Goal: Transaction & Acquisition: Purchase product/service

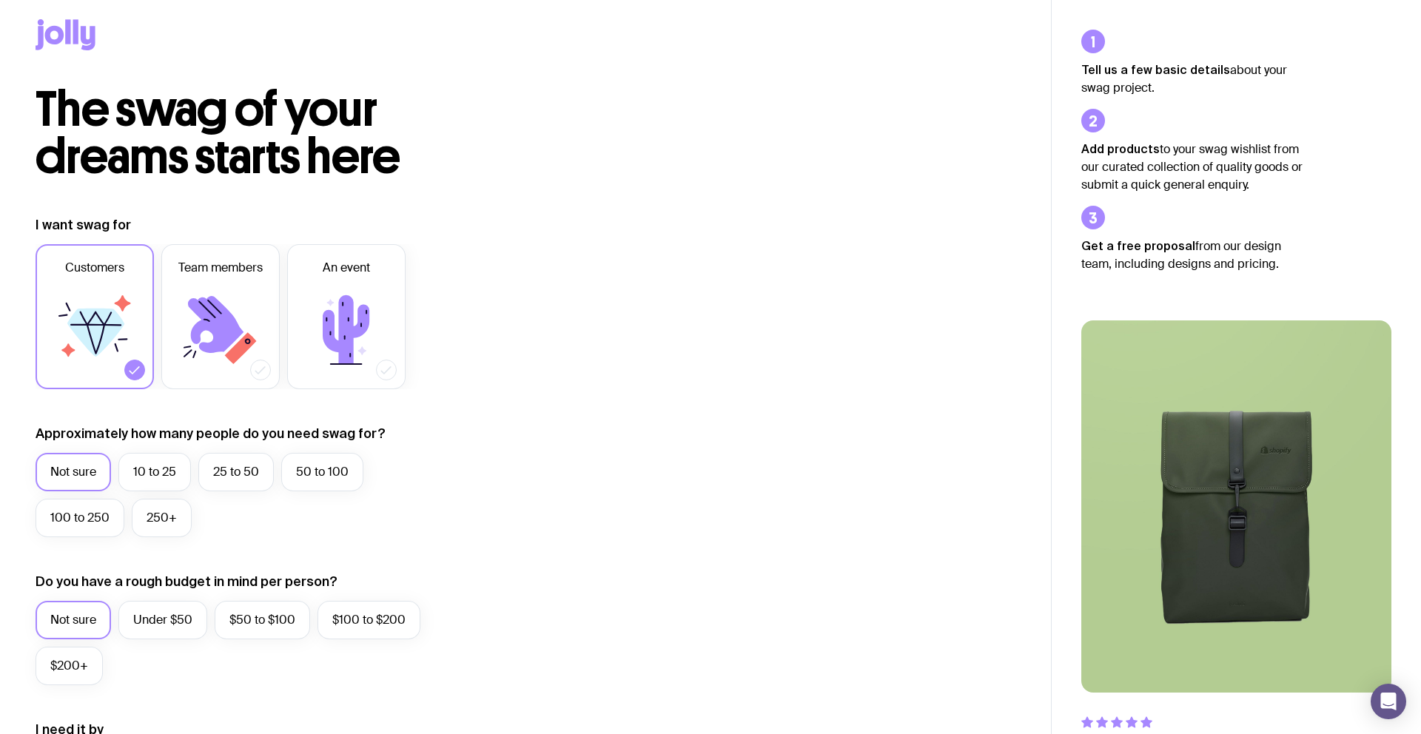
scroll to position [11, 0]
click at [208, 327] on icon at bounding box center [216, 323] width 56 height 57
click at [0, 0] on input "Team members" at bounding box center [0, 0] width 0 height 0
click at [90, 329] on icon at bounding box center [95, 332] width 57 height 48
click at [0, 0] on input "Customers" at bounding box center [0, 0] width 0 height 0
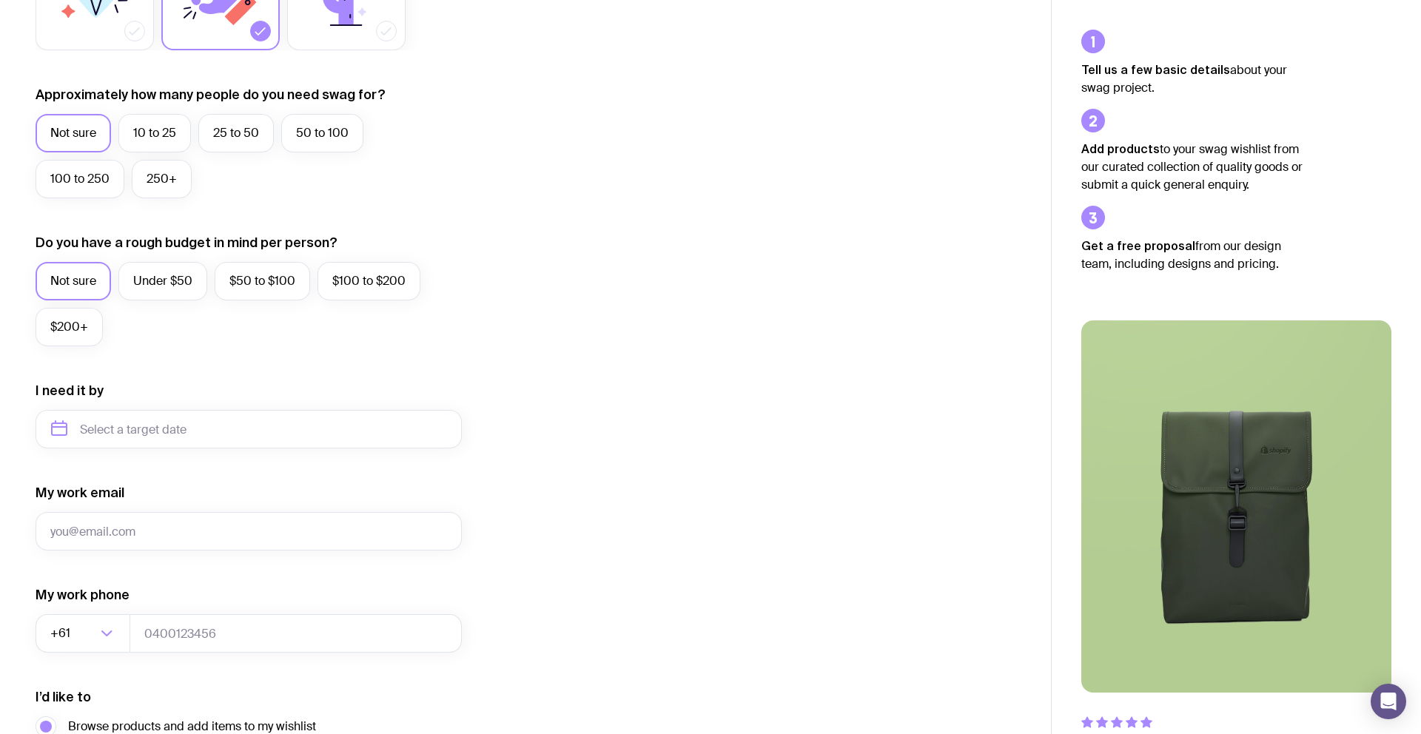
scroll to position [349, 0]
click at [322, 129] on label "50 to 100" at bounding box center [322, 134] width 82 height 38
click at [0, 0] on input "50 to 100" at bounding box center [0, 0] width 0 height 0
click at [150, 295] on label "Under $50" at bounding box center [162, 282] width 89 height 38
click at [0, 0] on input "Under $50" at bounding box center [0, 0] width 0 height 0
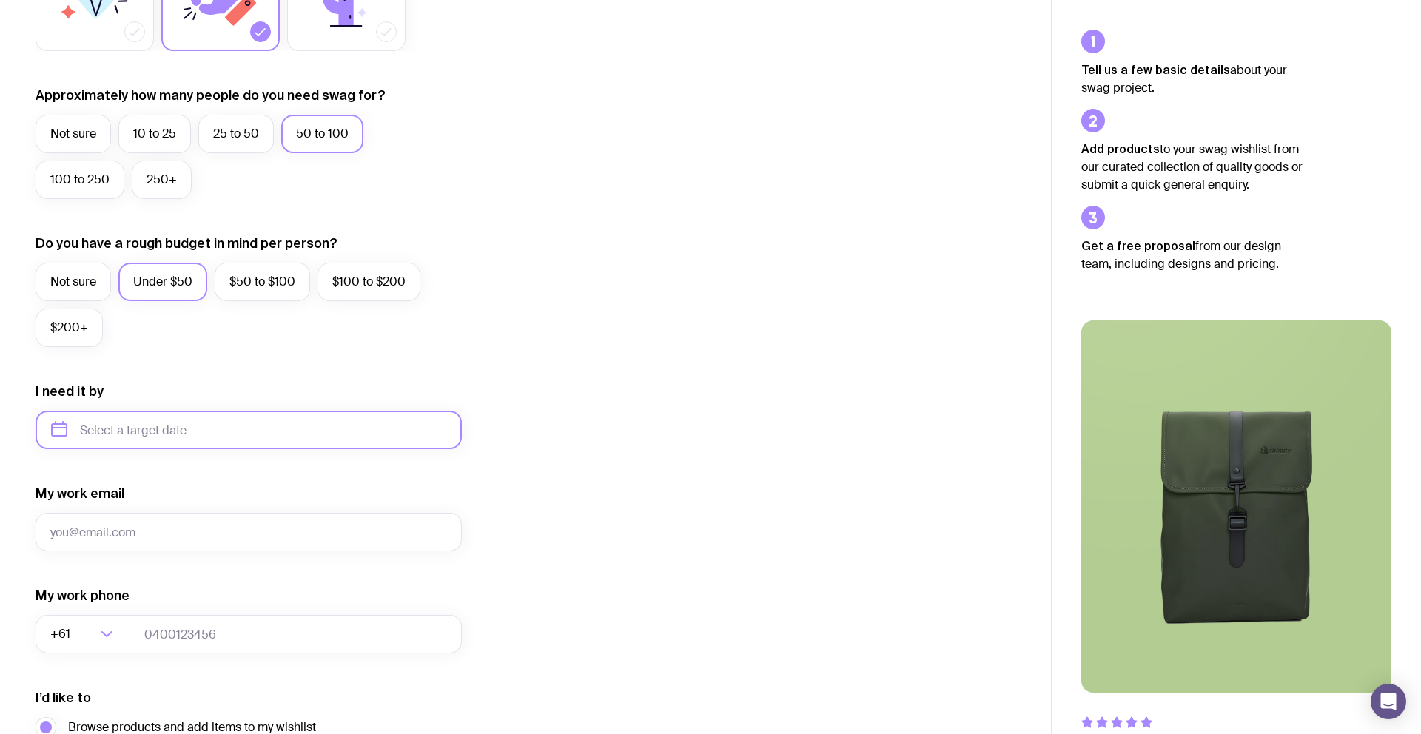
click at [135, 432] on input "text" at bounding box center [249, 430] width 426 height 38
click at [309, 628] on input "tel" at bounding box center [296, 634] width 332 height 38
click at [147, 426] on input "text" at bounding box center [249, 430] width 426 height 38
click at [127, 617] on button "Nov" at bounding box center [130, 612] width 54 height 30
type input "[DATE]"
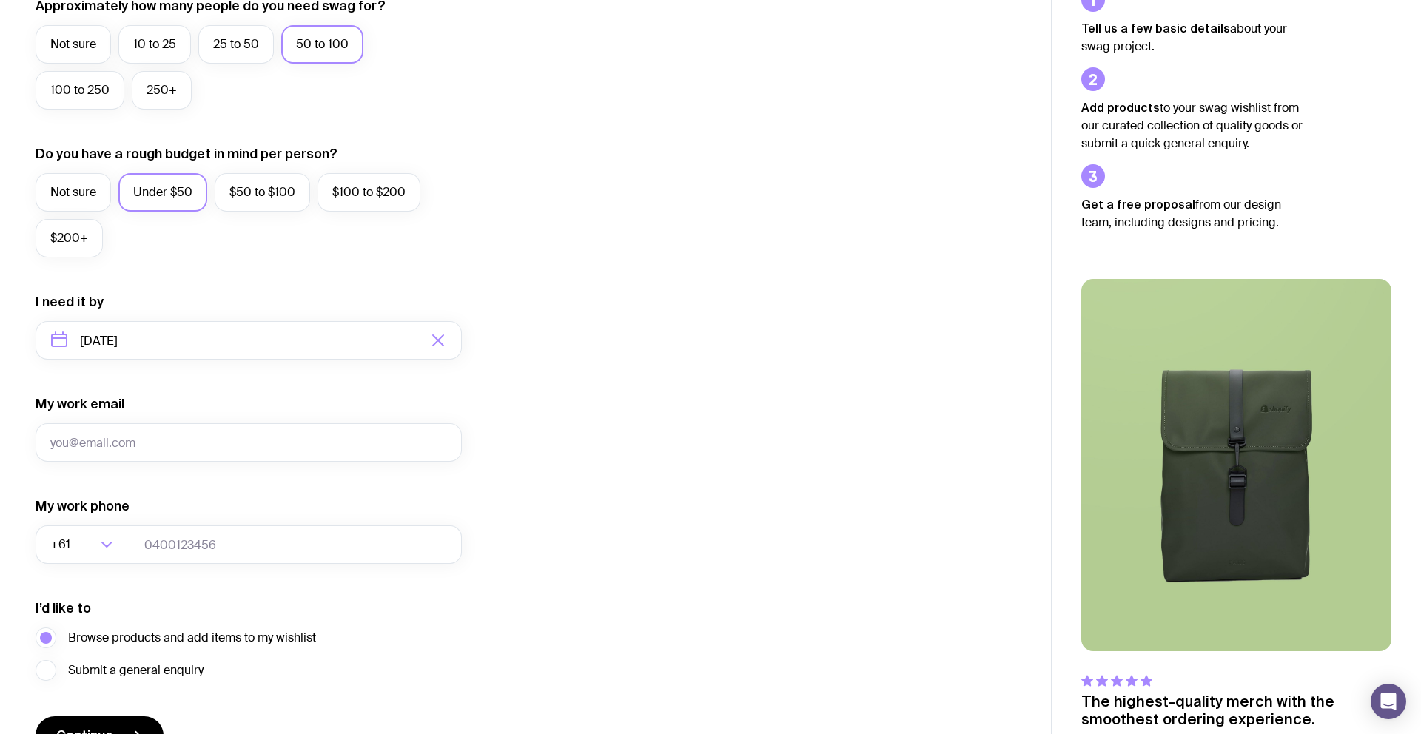
scroll to position [446, 0]
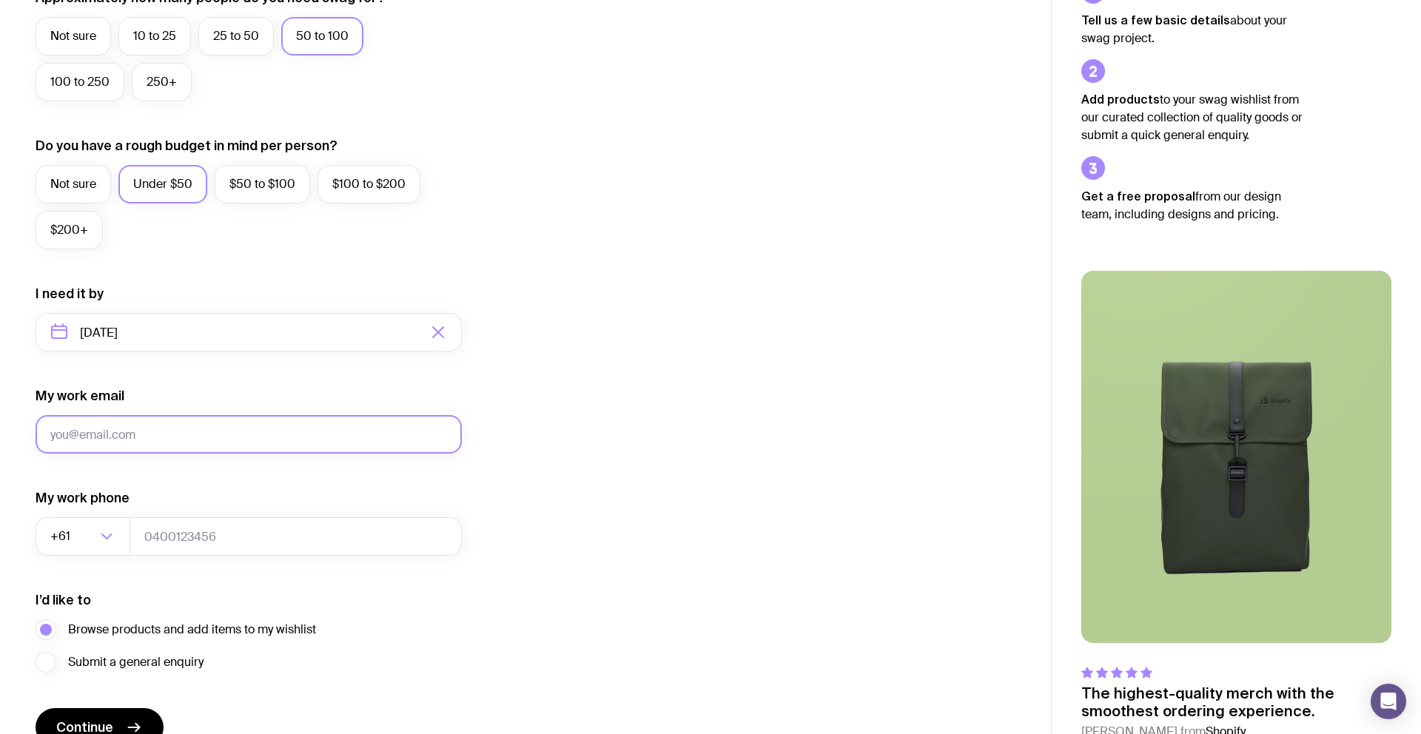
click at [167, 443] on input "My work email" at bounding box center [249, 434] width 426 height 38
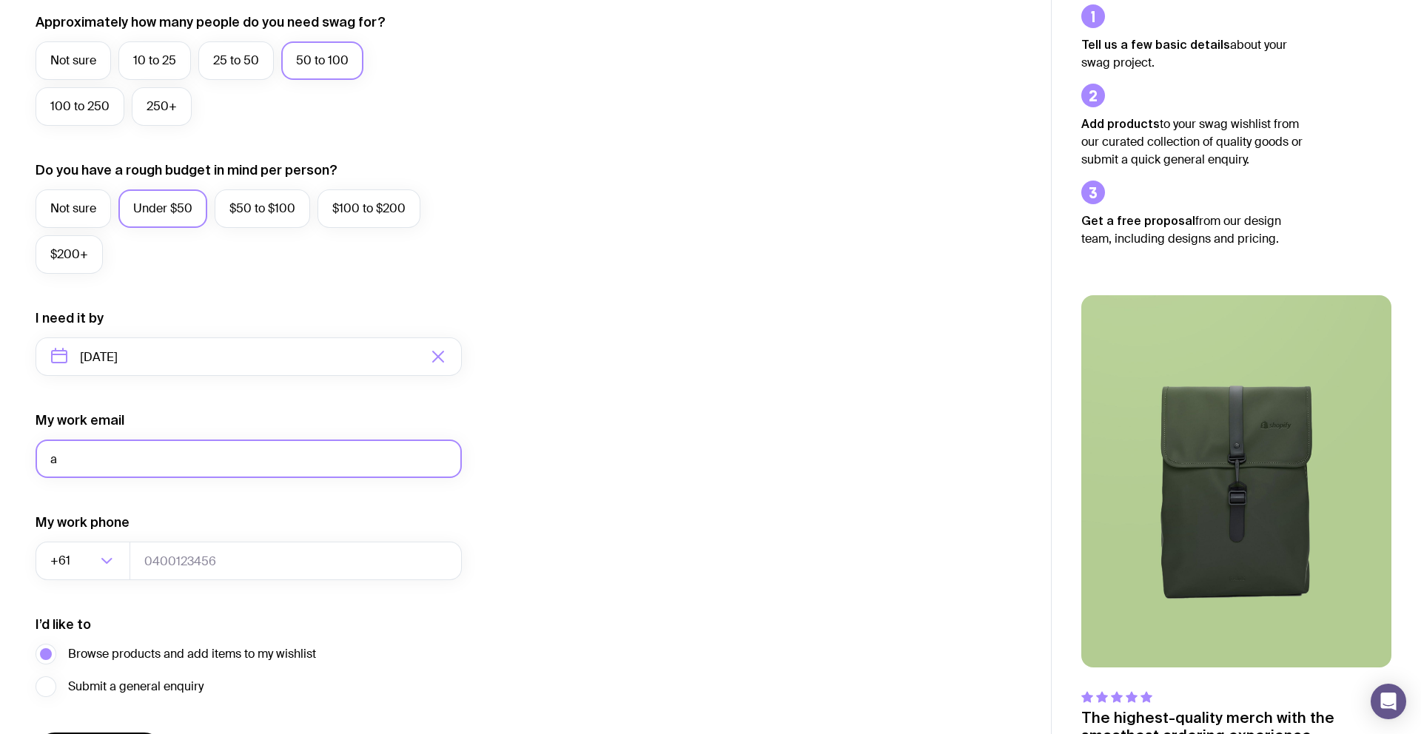
scroll to position [524, 0]
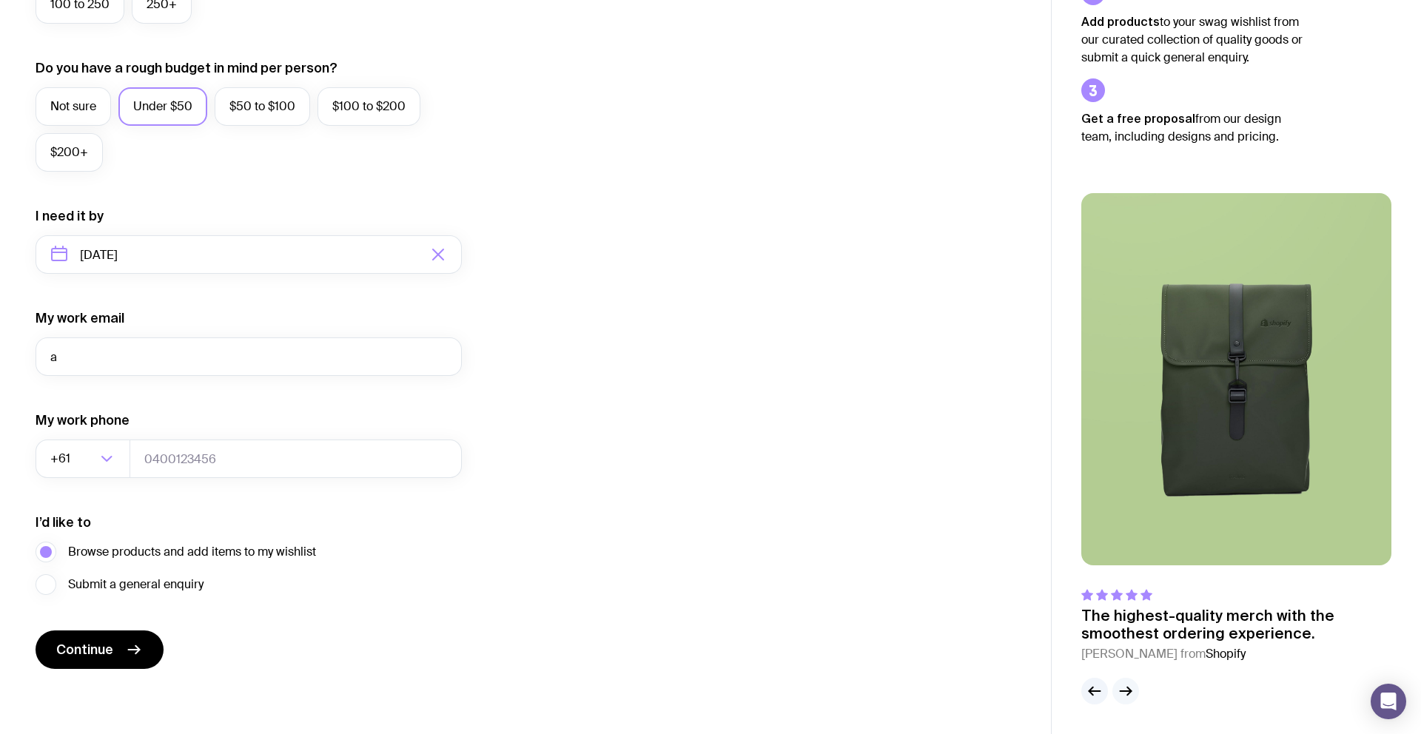
click at [1133, 691] on icon "button" at bounding box center [1126, 692] width 18 height 18
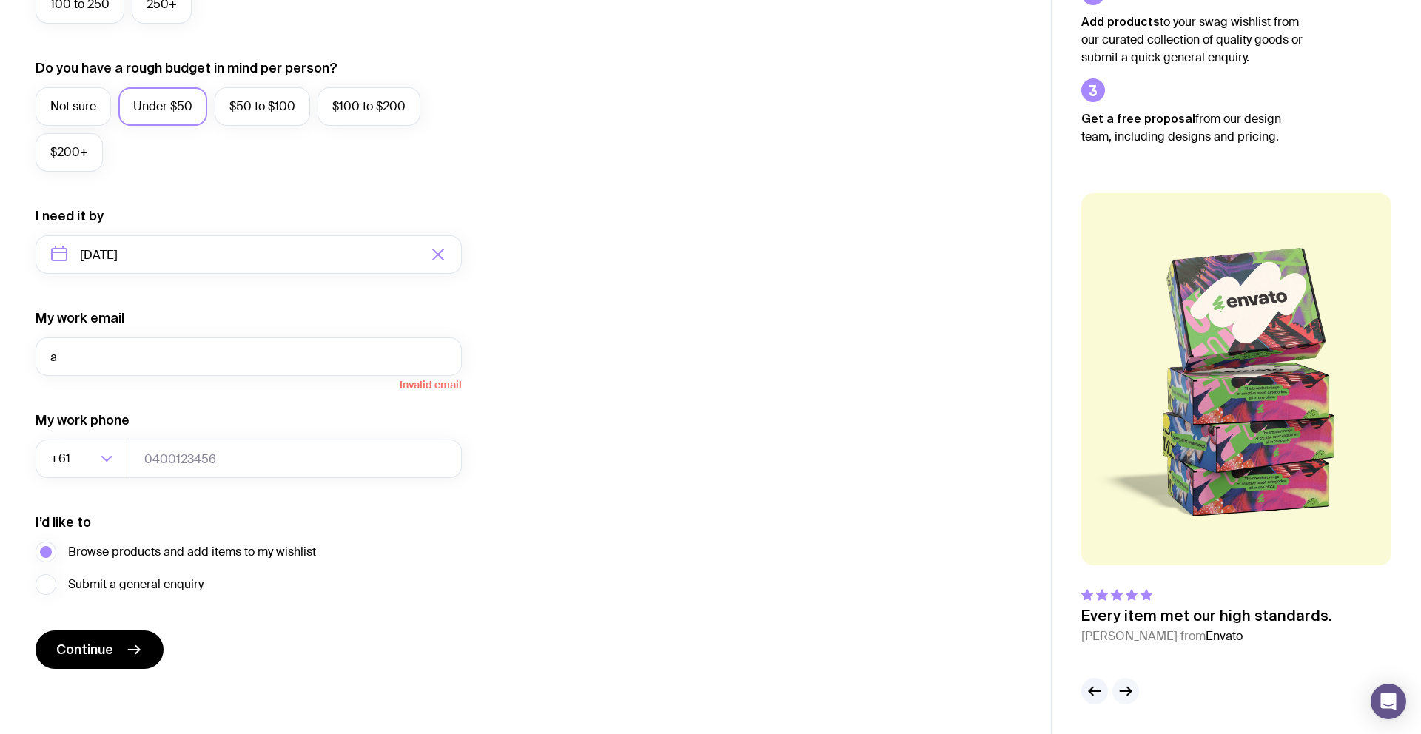
click at [1133, 692] on icon "button" at bounding box center [1126, 692] width 18 height 18
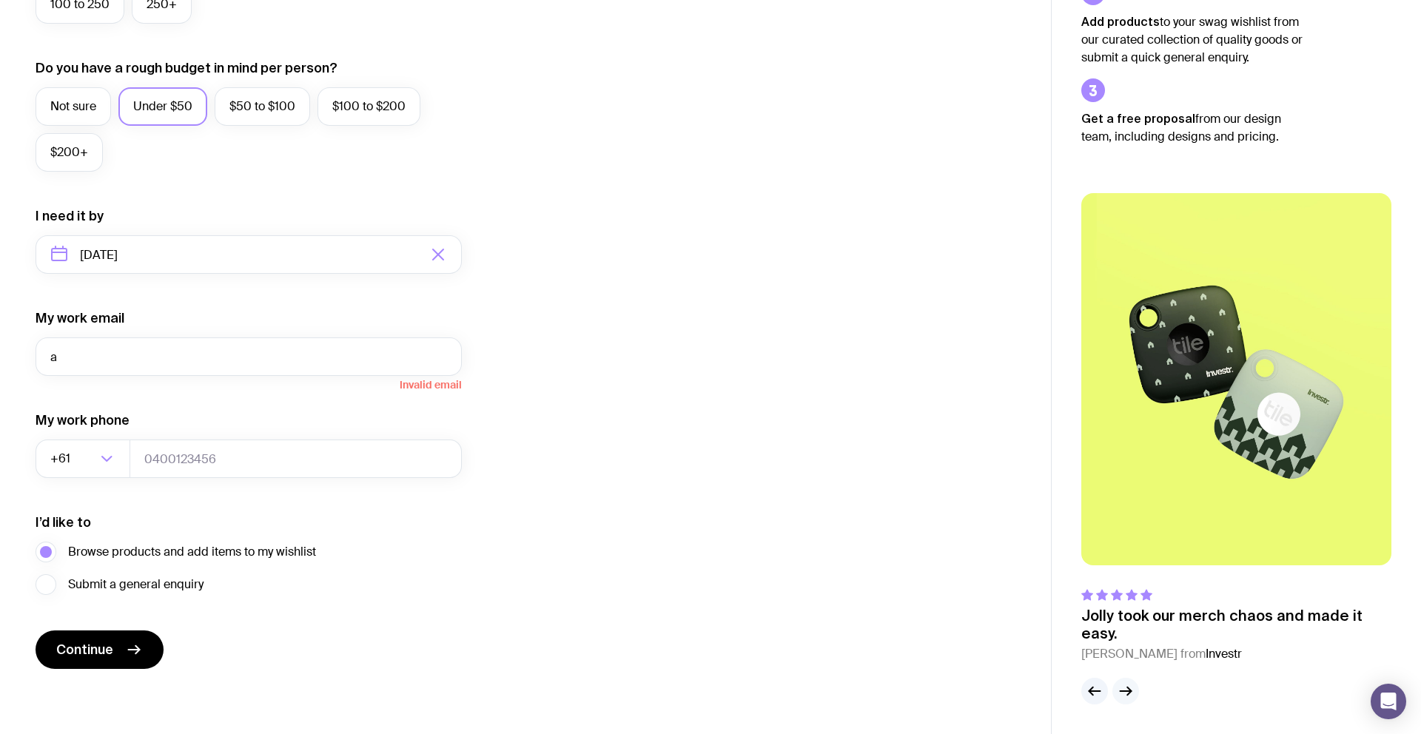
click at [1133, 692] on icon "button" at bounding box center [1126, 692] width 18 height 18
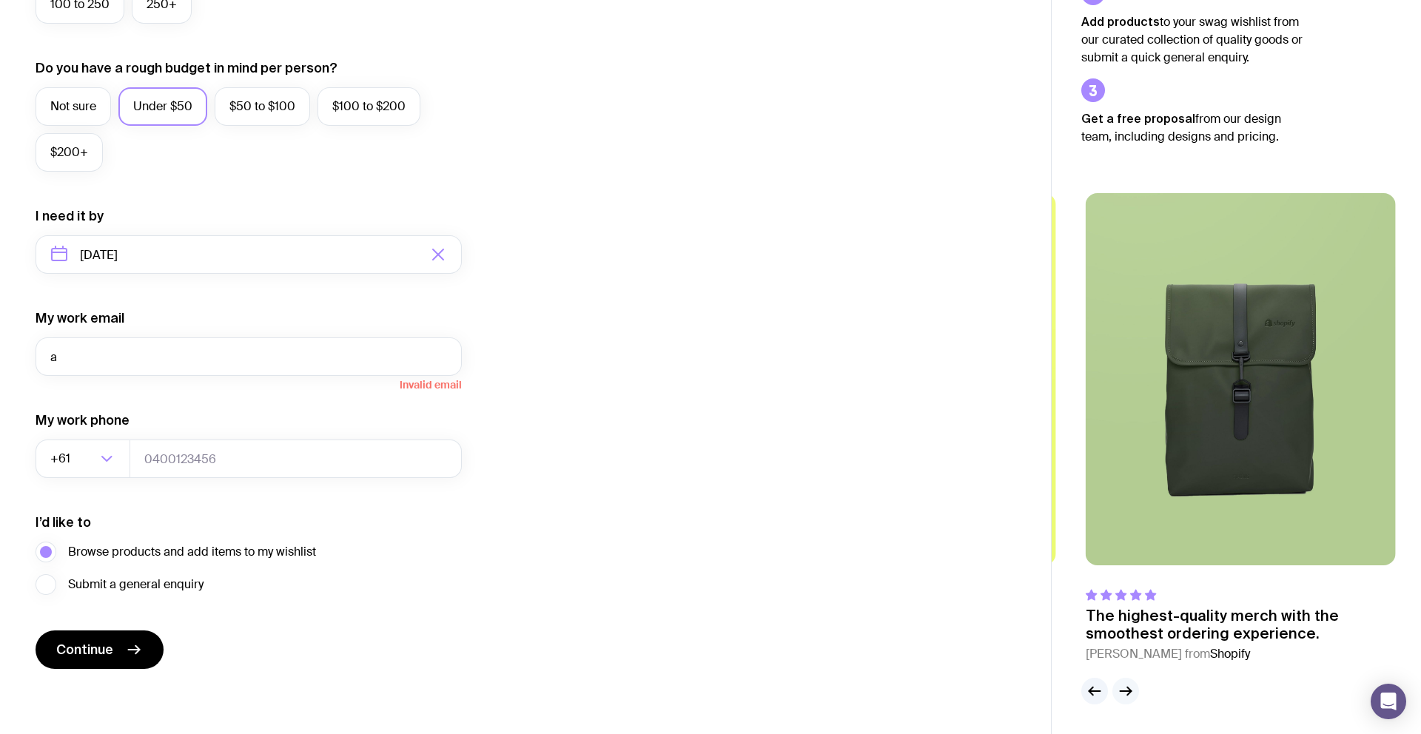
click at [1133, 692] on icon "button" at bounding box center [1126, 692] width 18 height 18
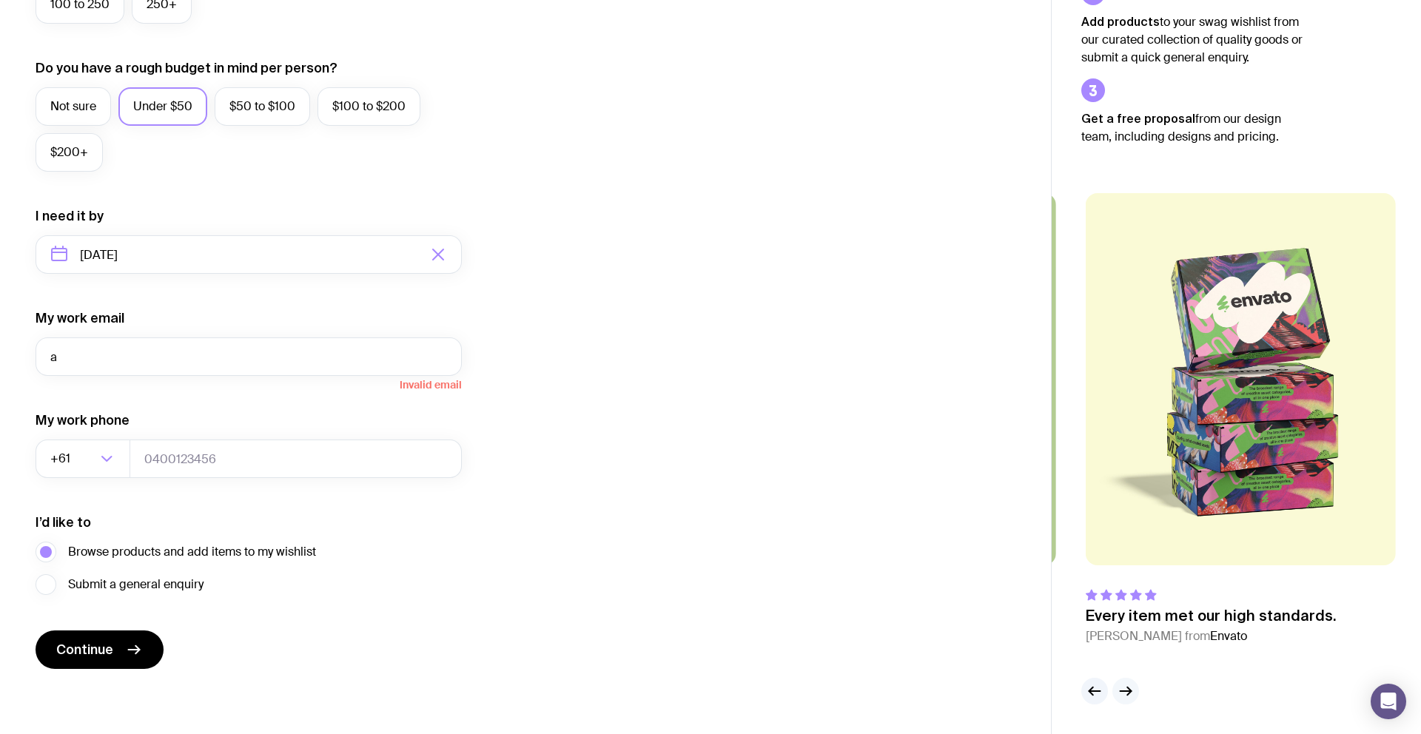
click at [1133, 692] on icon "button" at bounding box center [1126, 692] width 18 height 18
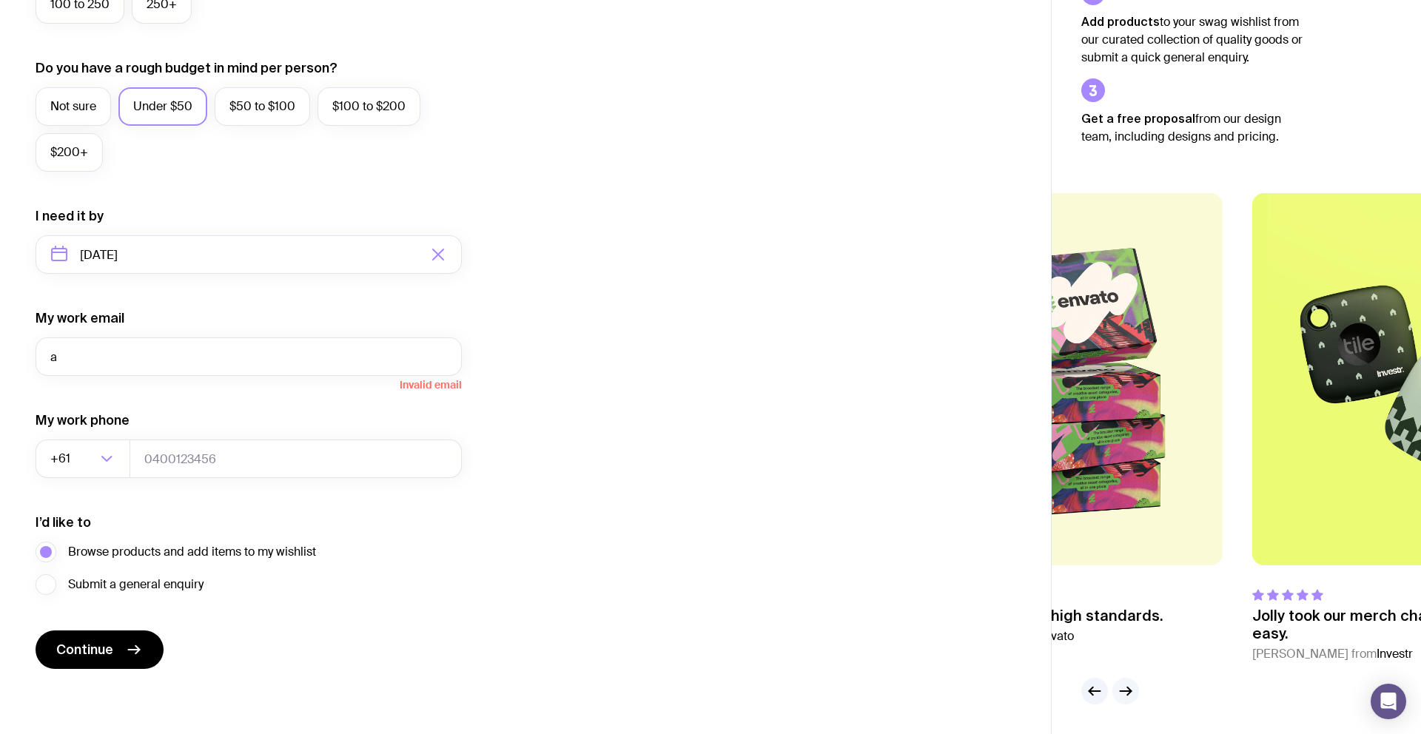
click at [1133, 692] on icon "button" at bounding box center [1126, 692] width 18 height 18
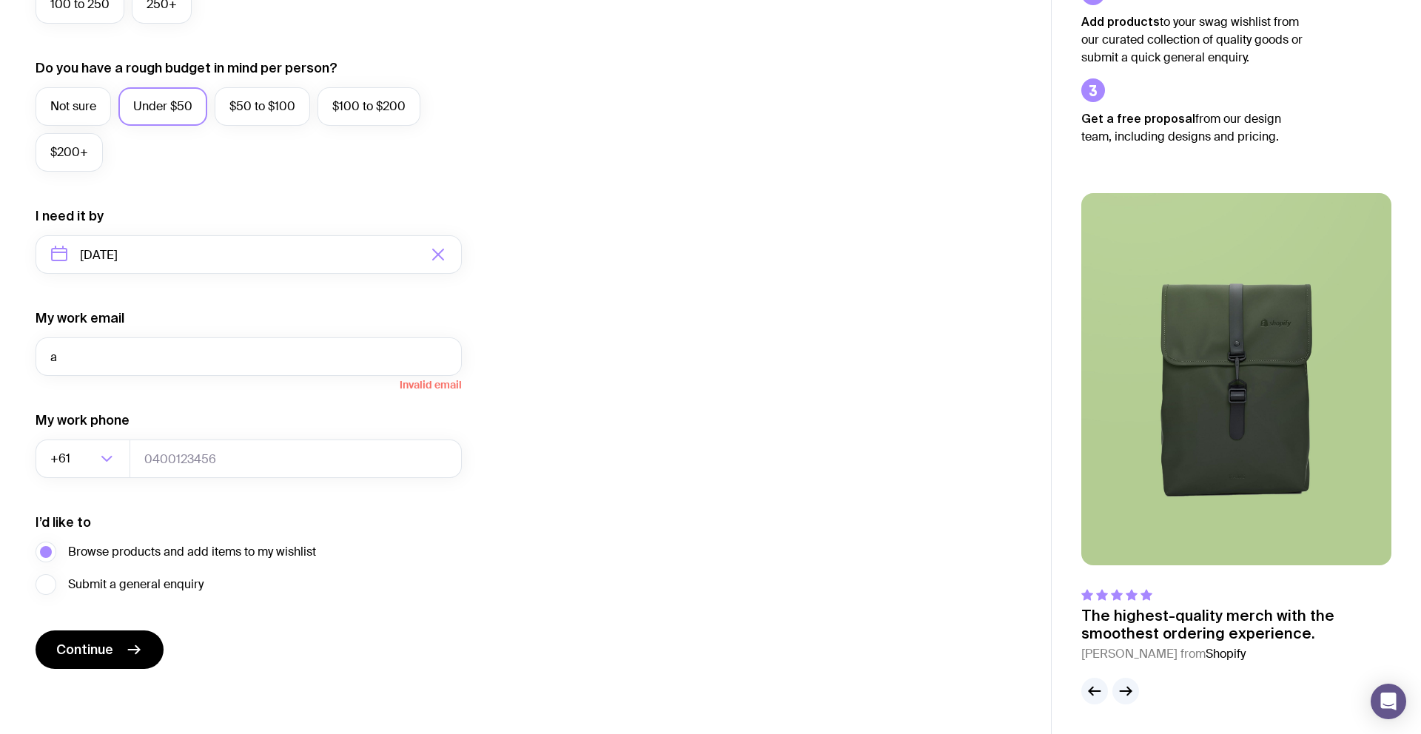
scroll to position [505, 0]
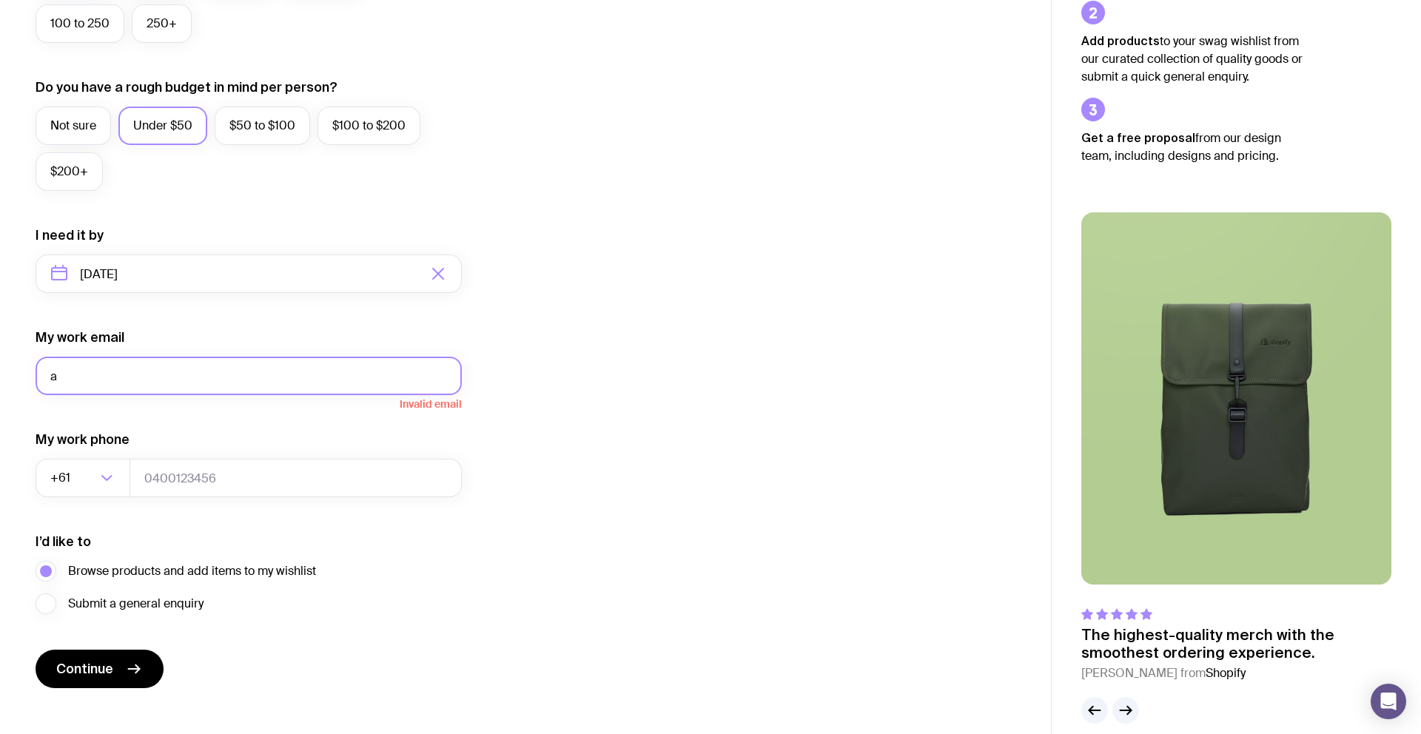
click at [135, 381] on input "a" at bounding box center [249, 376] width 426 height 38
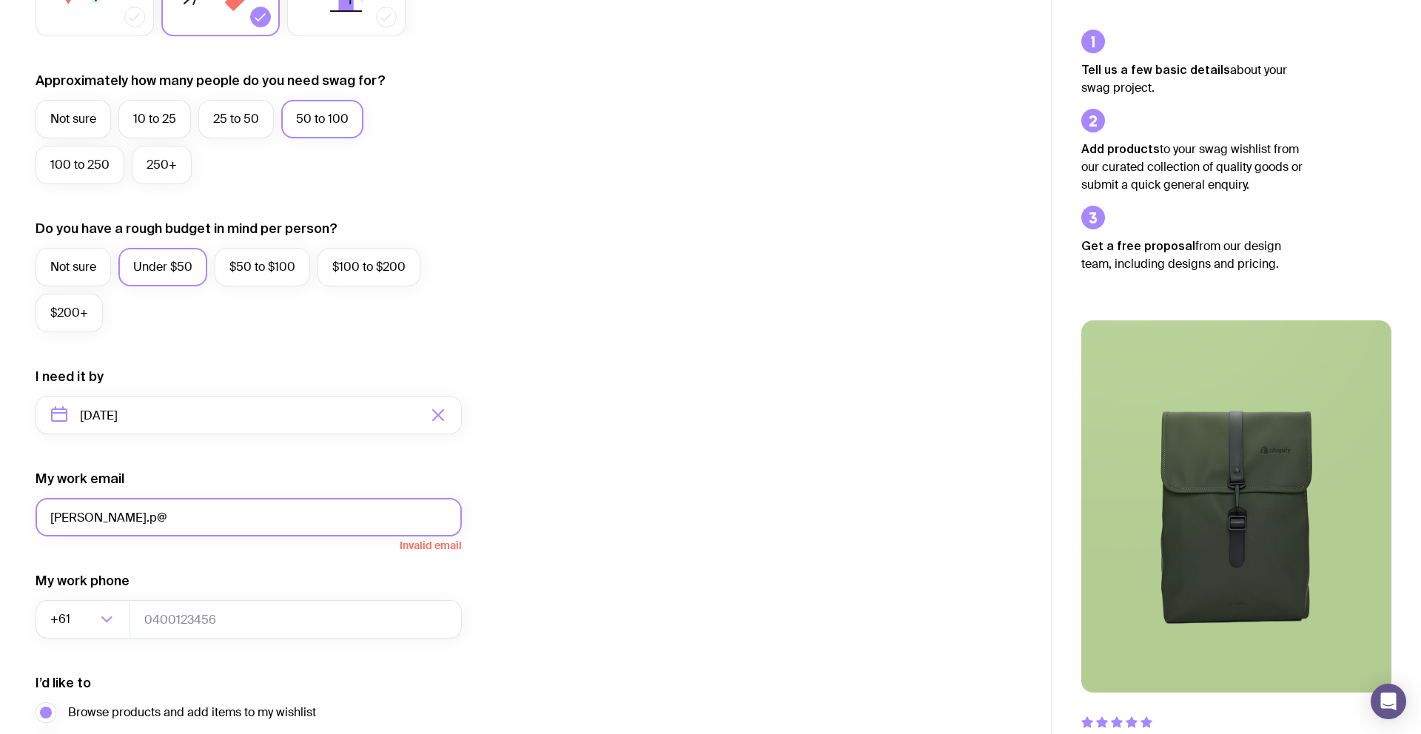
scroll to position [370, 0]
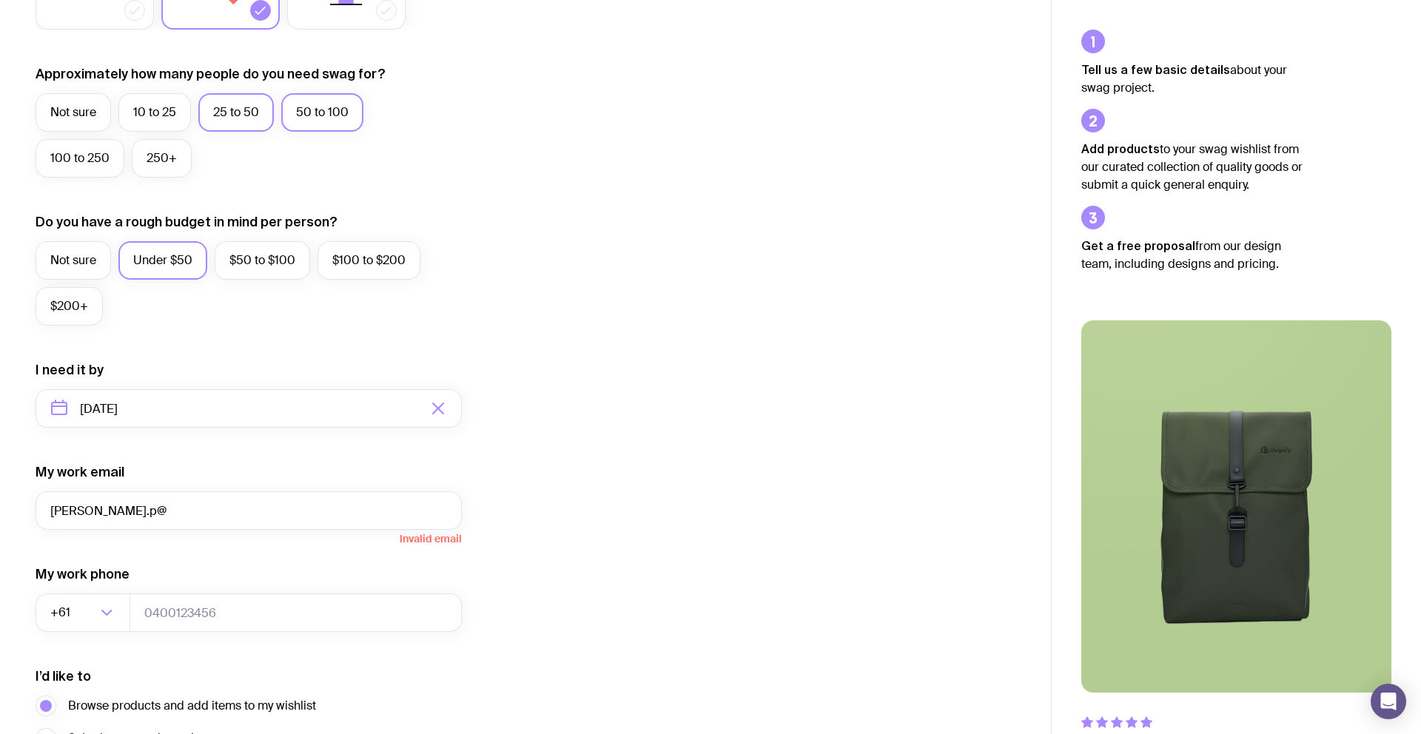
click at [232, 118] on label "25 to 50" at bounding box center [236, 112] width 76 height 38
click at [0, 0] on input "25 to 50" at bounding box center [0, 0] width 0 height 0
click at [131, 513] on input "[PERSON_NAME].p@" at bounding box center [249, 511] width 426 height 38
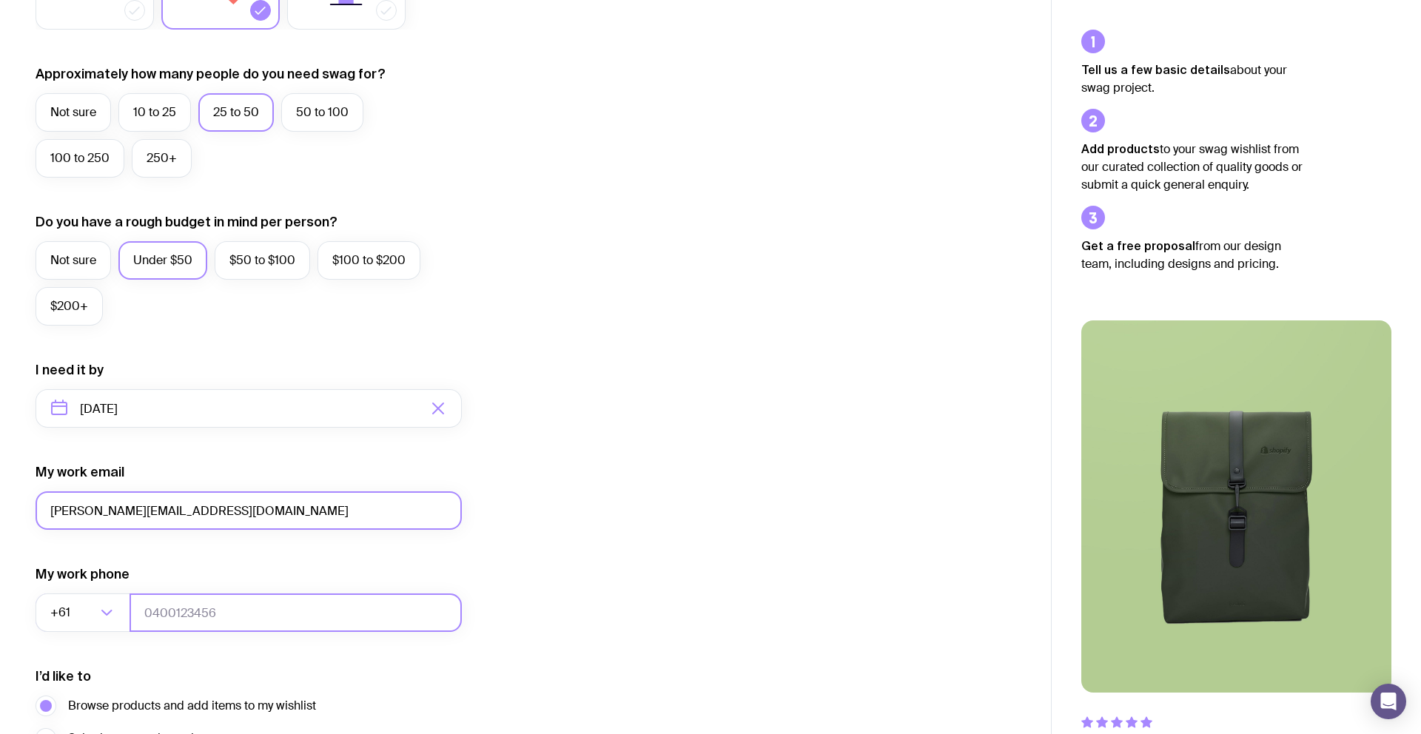
type input "[PERSON_NAME][EMAIL_ADDRESS][DOMAIN_NAME]"
click at [169, 621] on input "tel" at bounding box center [296, 613] width 332 height 38
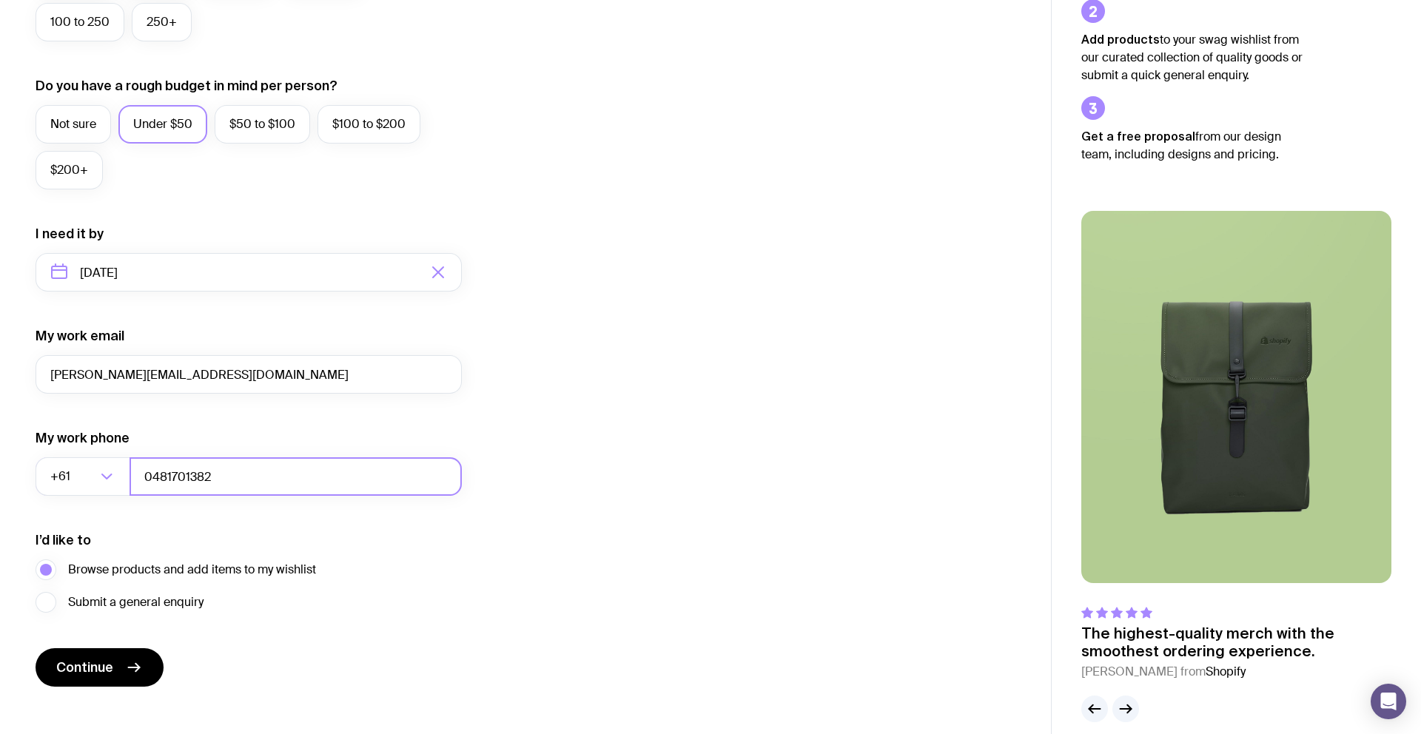
scroll to position [524, 0]
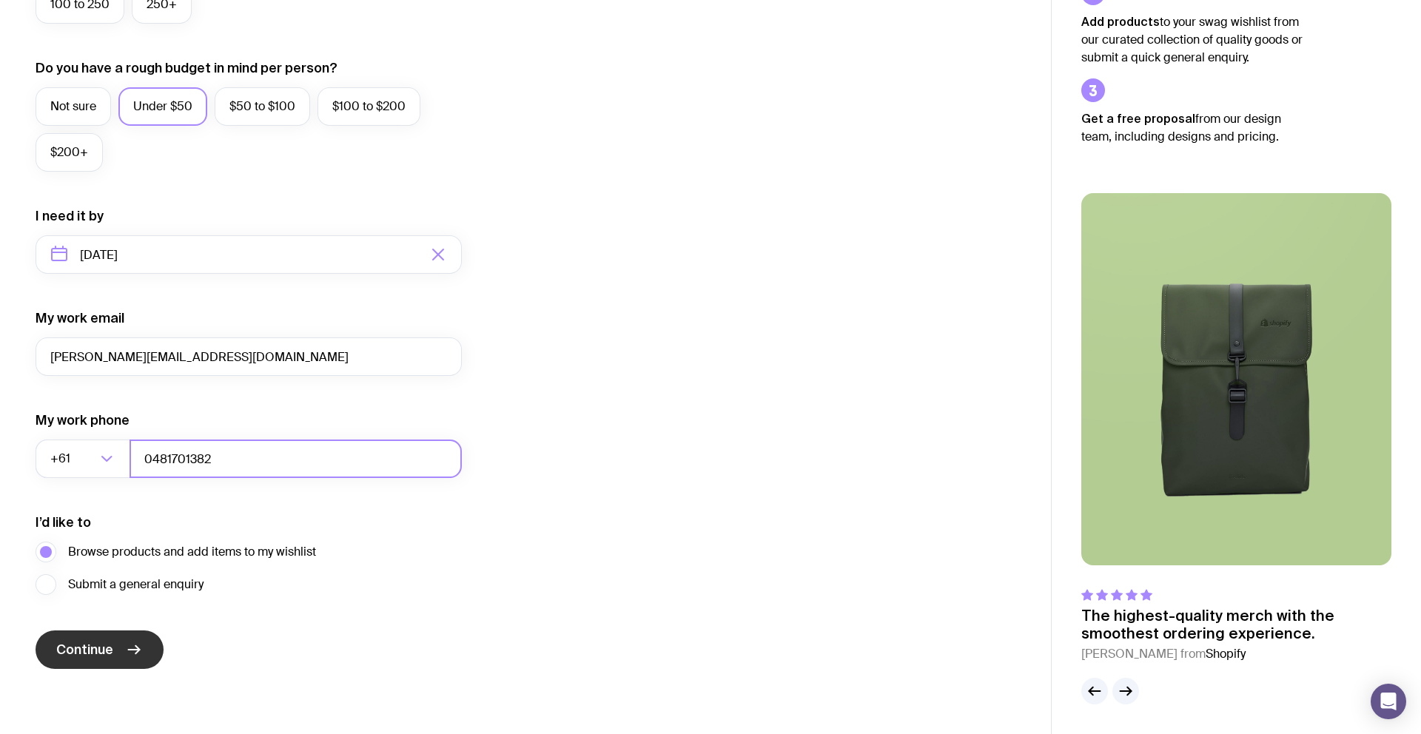
type input "0481701382"
click at [101, 647] on span "Continue" at bounding box center [84, 650] width 57 height 18
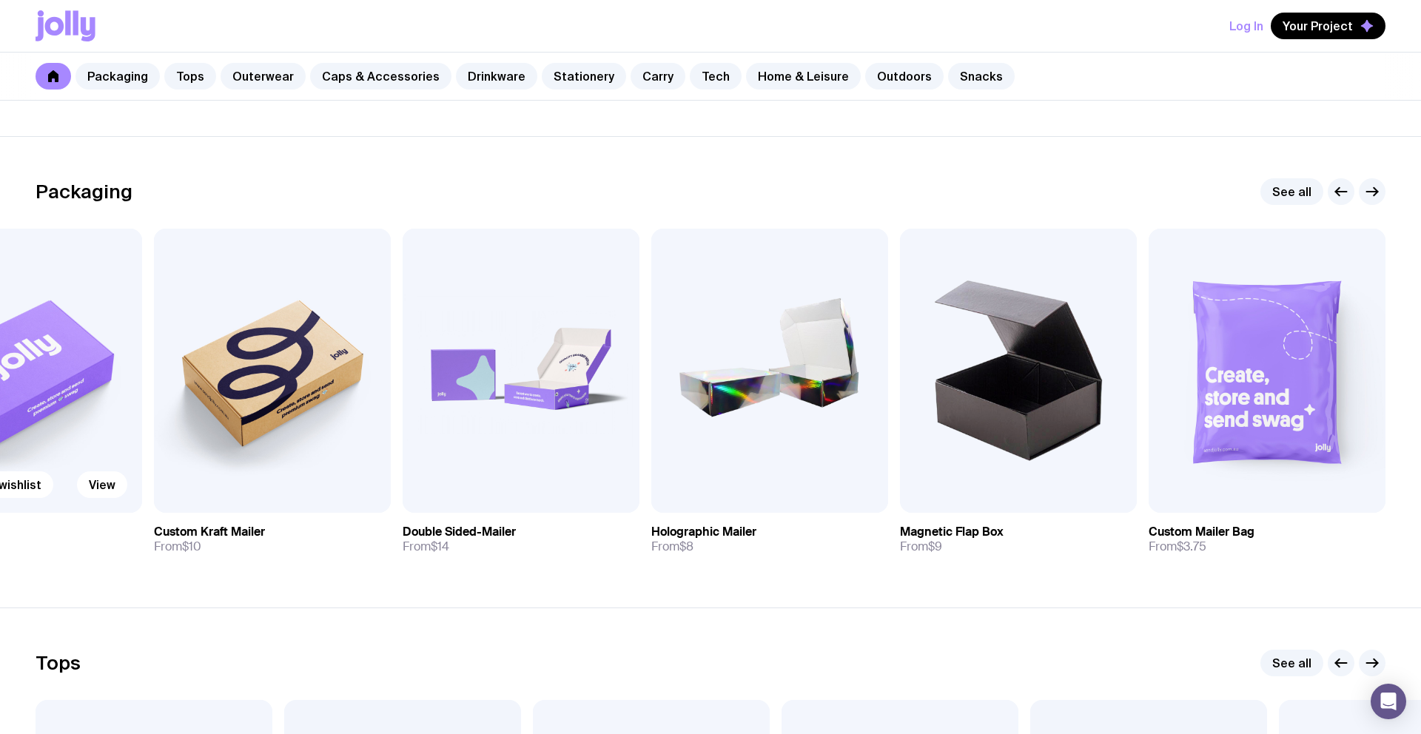
scroll to position [184, 0]
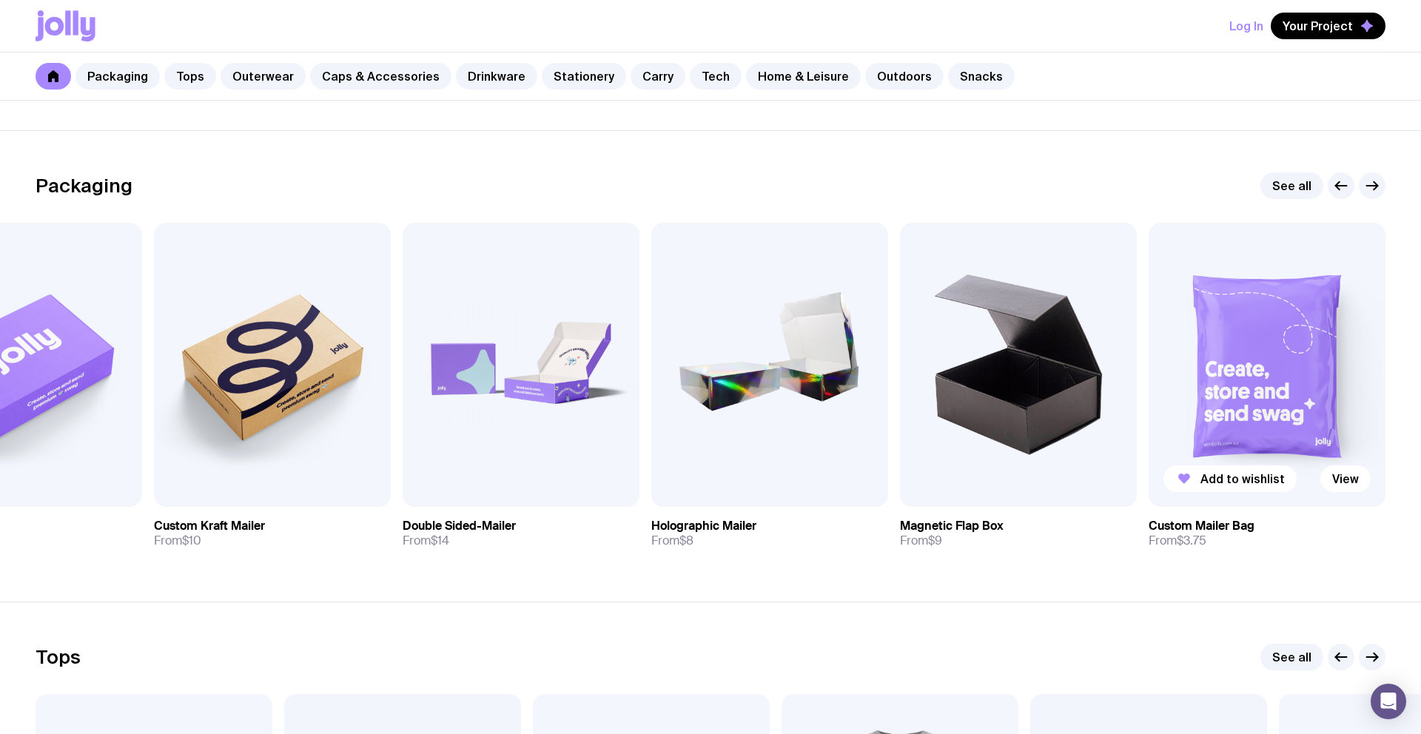
click at [1269, 369] on img at bounding box center [1267, 365] width 237 height 284
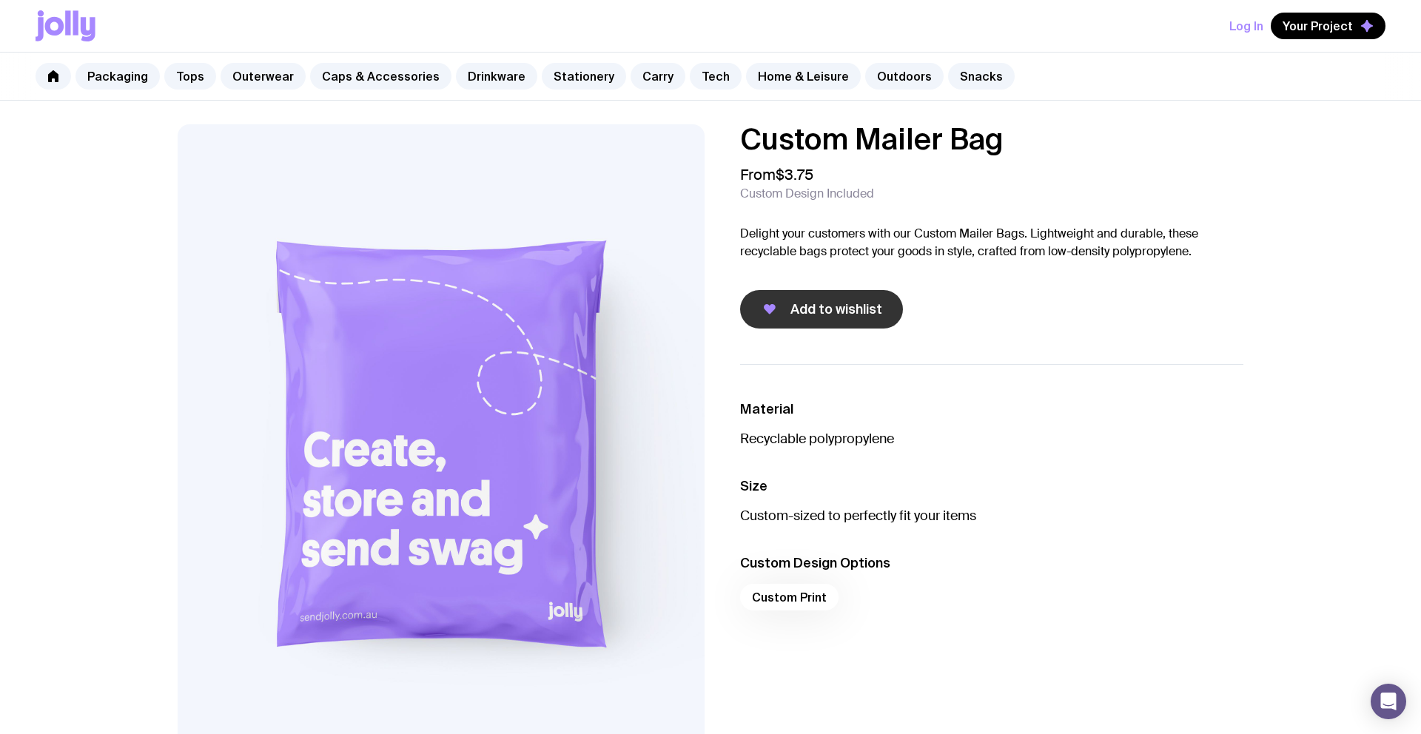
click at [857, 308] on span "Add to wishlist" at bounding box center [837, 310] width 92 height 18
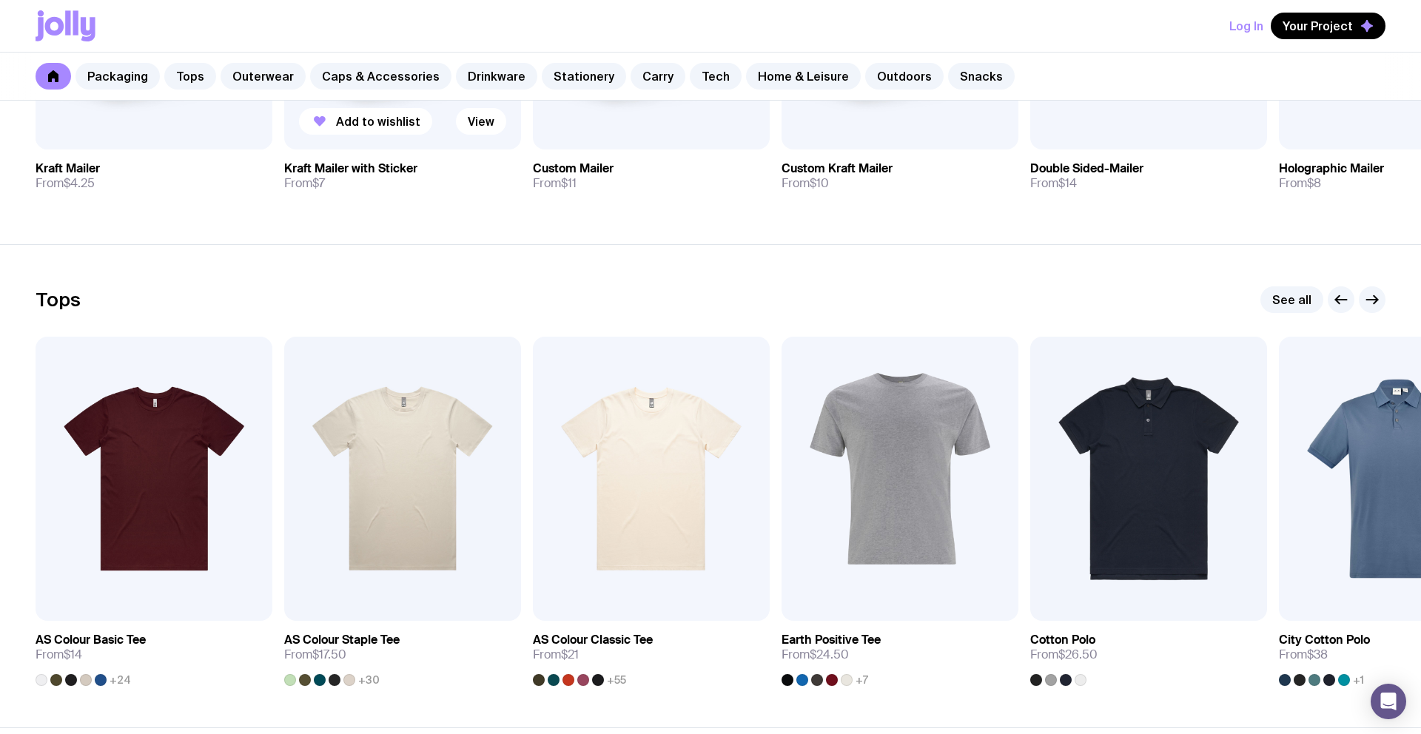
scroll to position [722, 0]
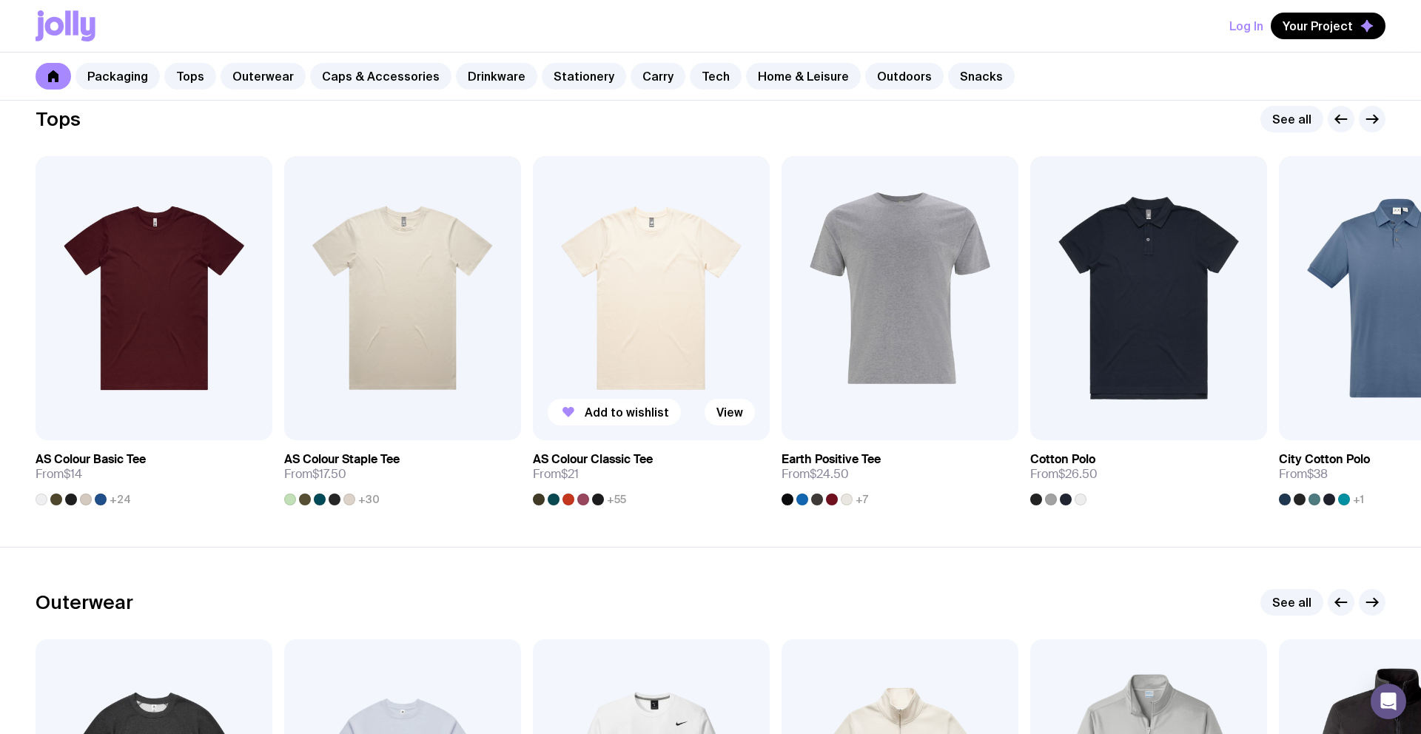
click at [673, 259] on img at bounding box center [651, 298] width 237 height 284
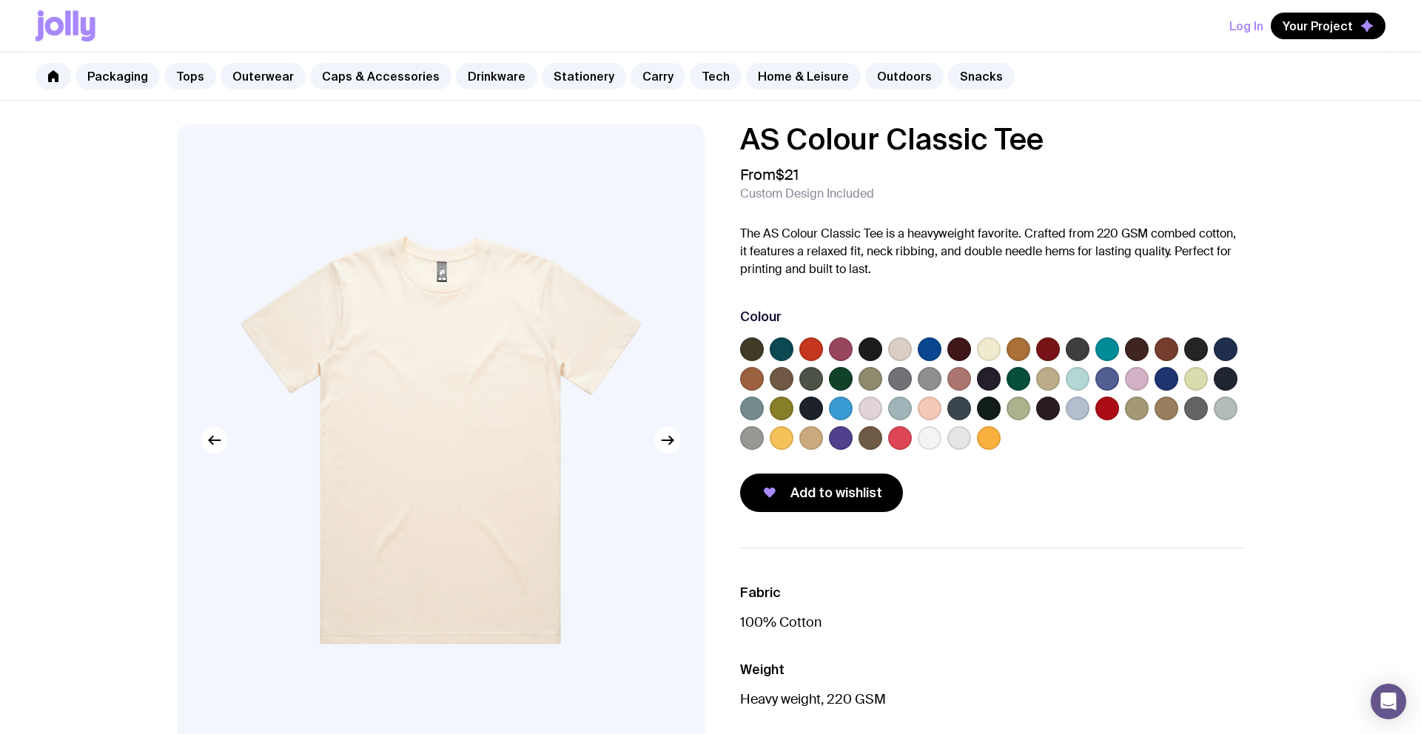
click at [757, 352] on label at bounding box center [752, 350] width 24 height 24
click at [0, 0] on input "radio" at bounding box center [0, 0] width 0 height 0
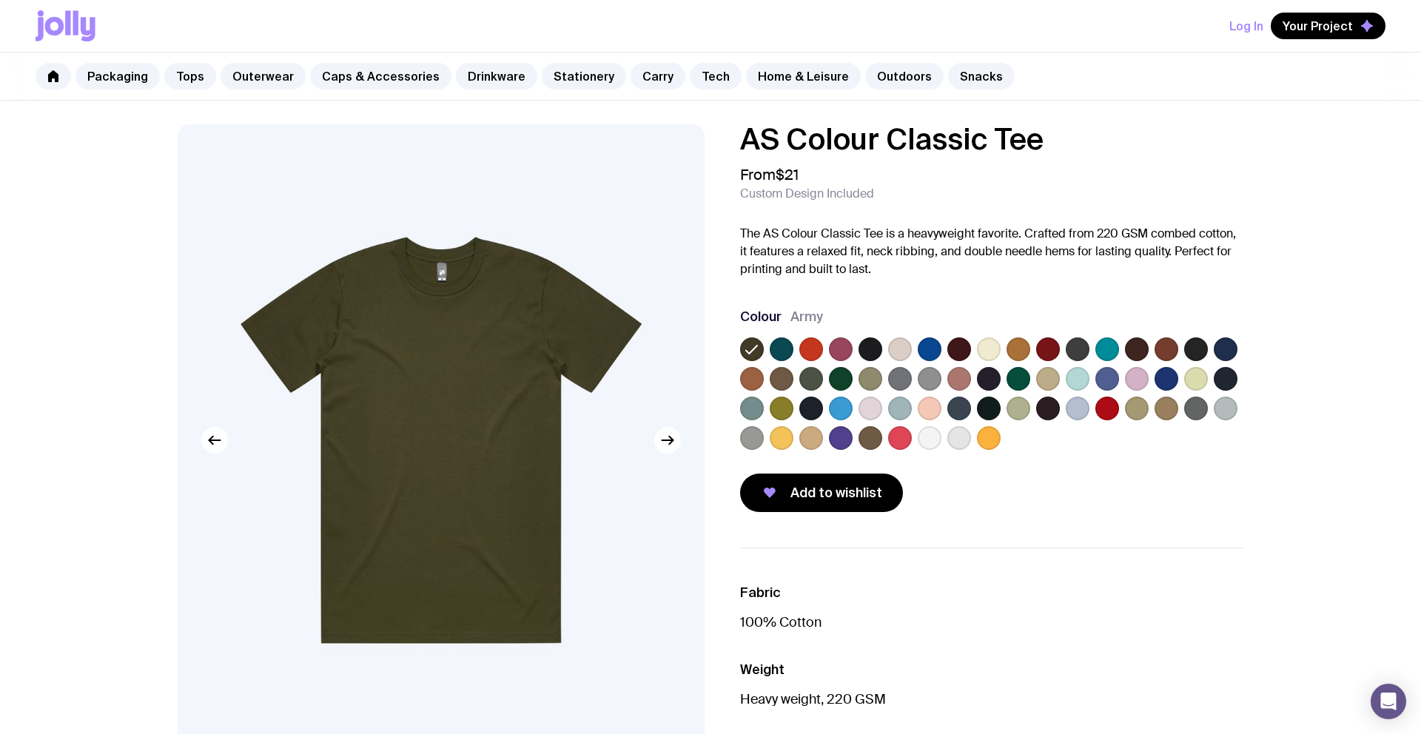
click at [783, 351] on label at bounding box center [782, 350] width 24 height 24
click at [0, 0] on input "radio" at bounding box center [0, 0] width 0 height 0
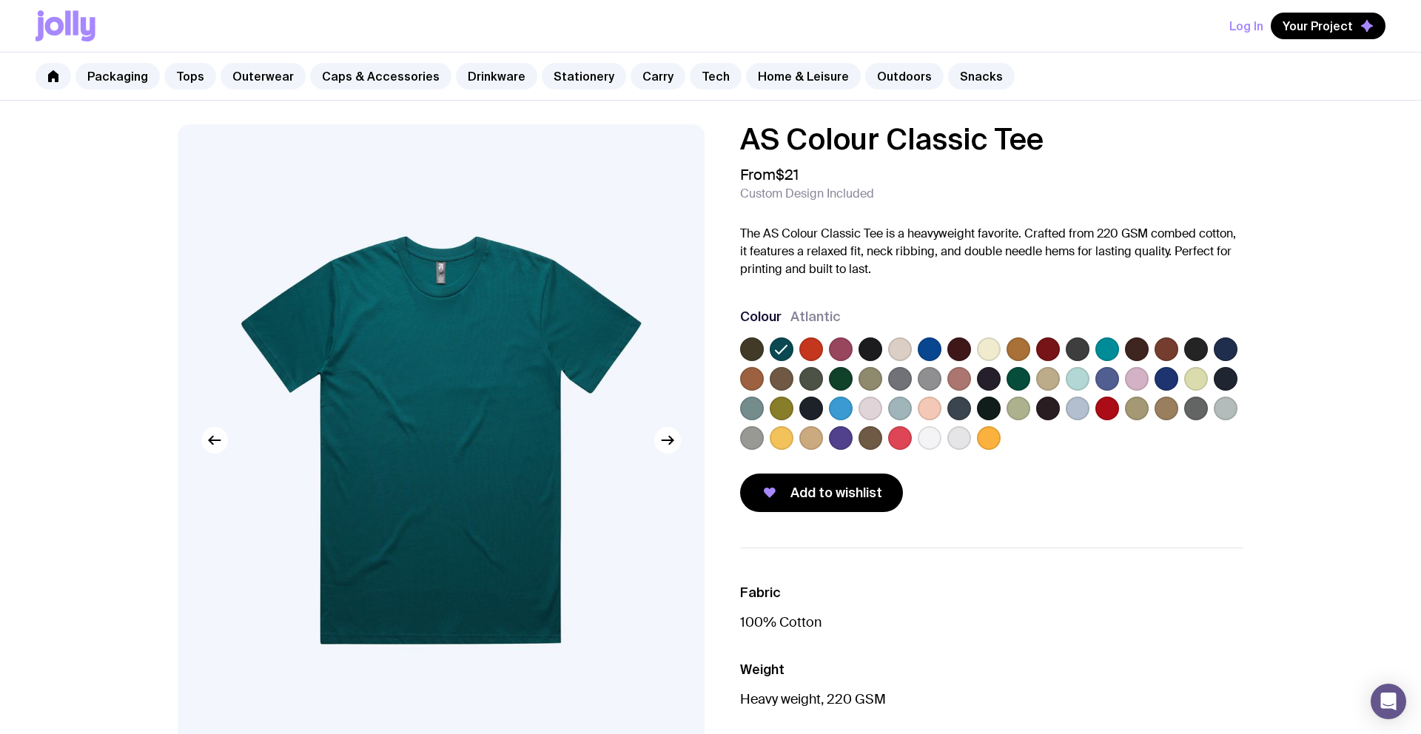
click at [871, 385] on label at bounding box center [871, 379] width 24 height 24
click at [0, 0] on input "radio" at bounding box center [0, 0] width 0 height 0
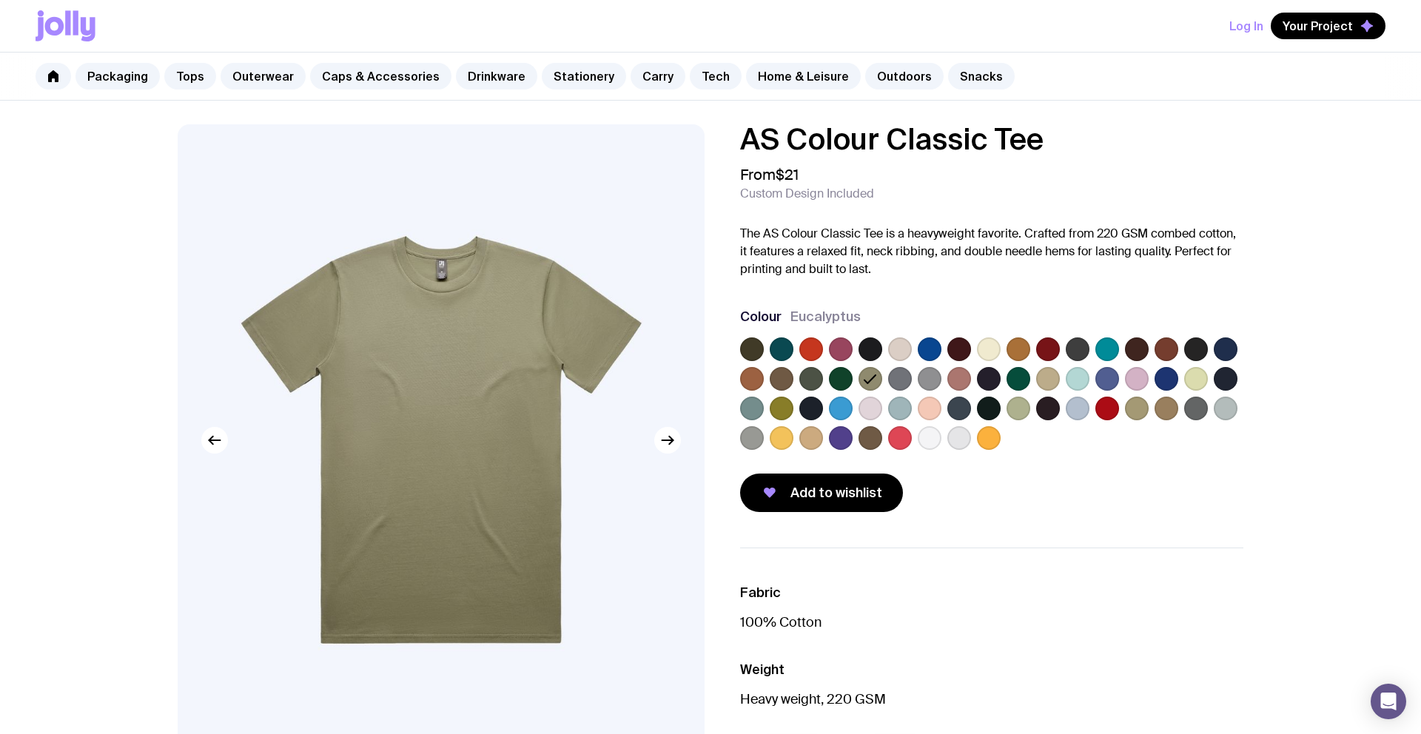
click at [841, 410] on label at bounding box center [841, 409] width 24 height 24
click at [0, 0] on input "radio" at bounding box center [0, 0] width 0 height 0
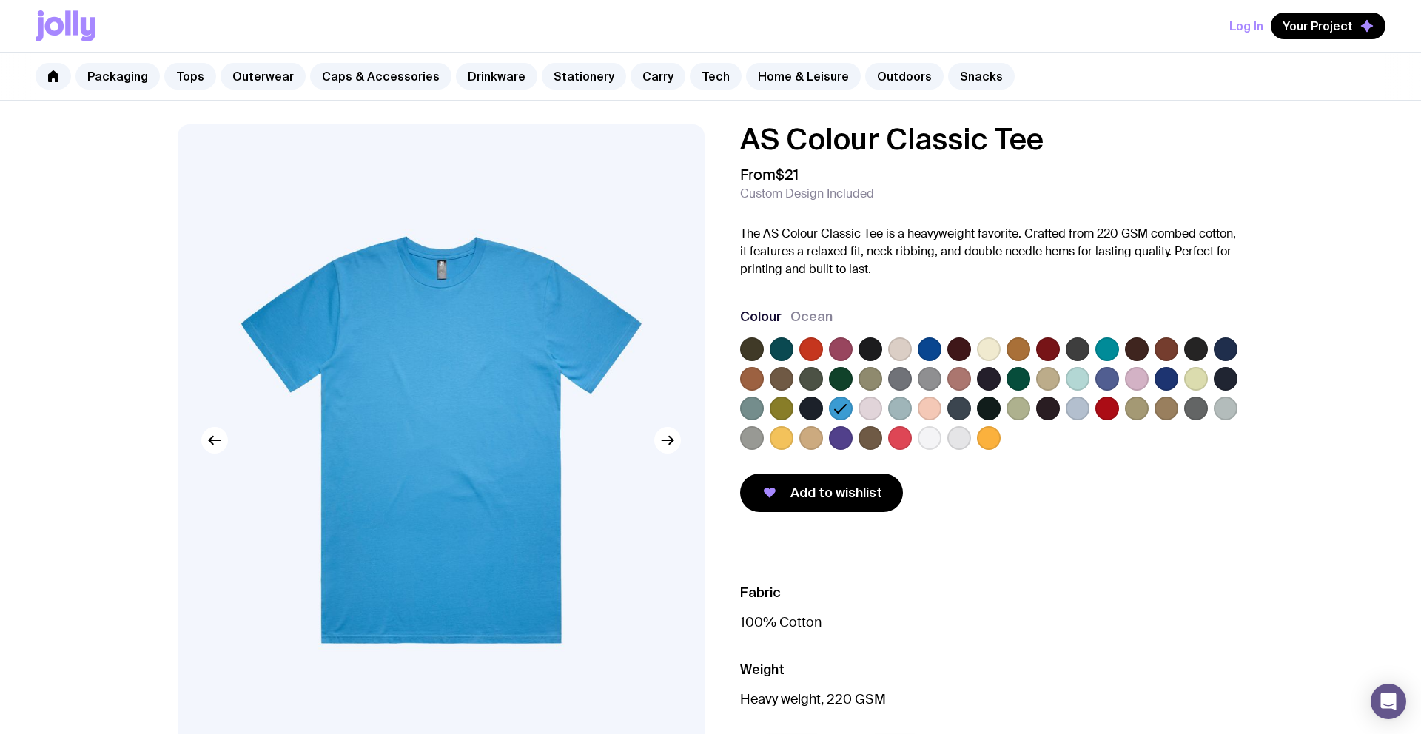
click at [919, 349] on label at bounding box center [930, 350] width 24 height 24
click at [0, 0] on input "radio" at bounding box center [0, 0] width 0 height 0
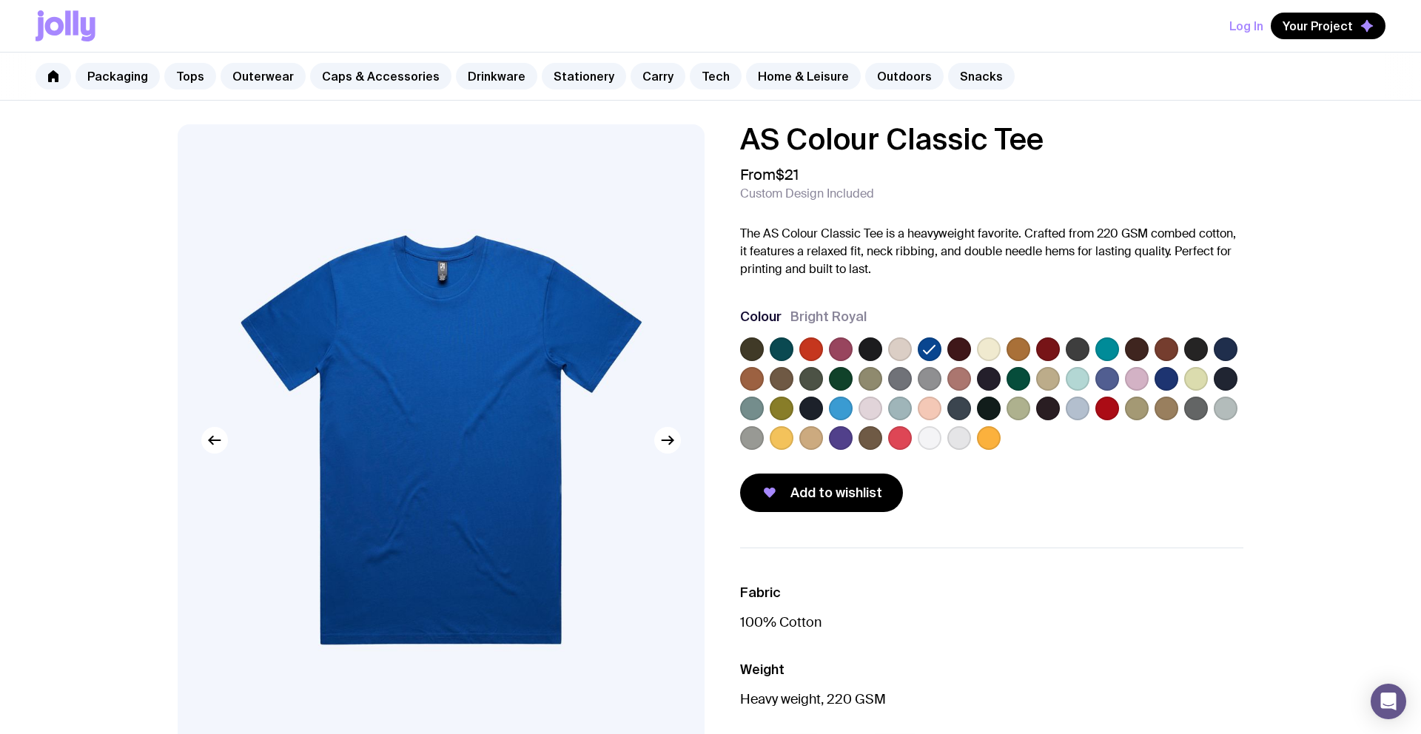
click at [983, 343] on label at bounding box center [989, 350] width 24 height 24
click at [0, 0] on input "radio" at bounding box center [0, 0] width 0 height 0
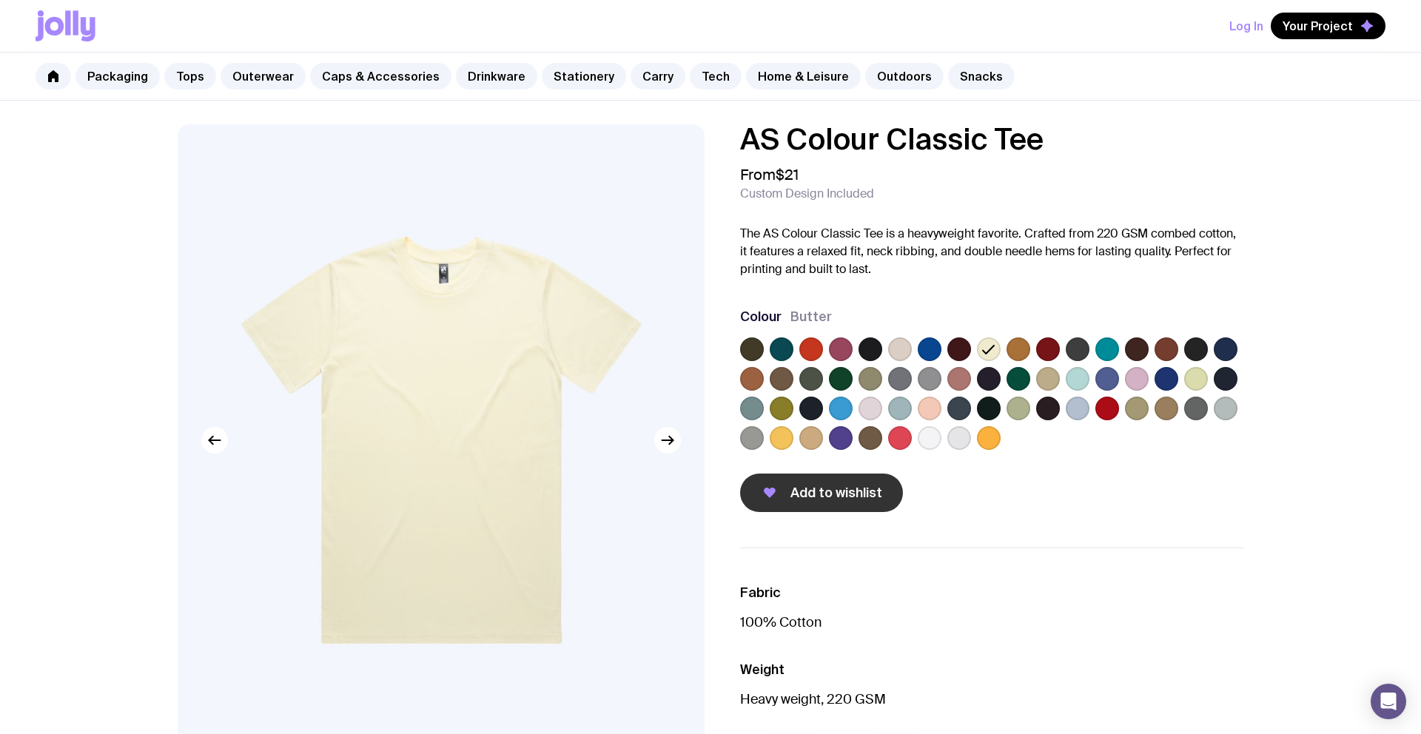
click at [845, 492] on span "Add to wishlist" at bounding box center [837, 493] width 92 height 18
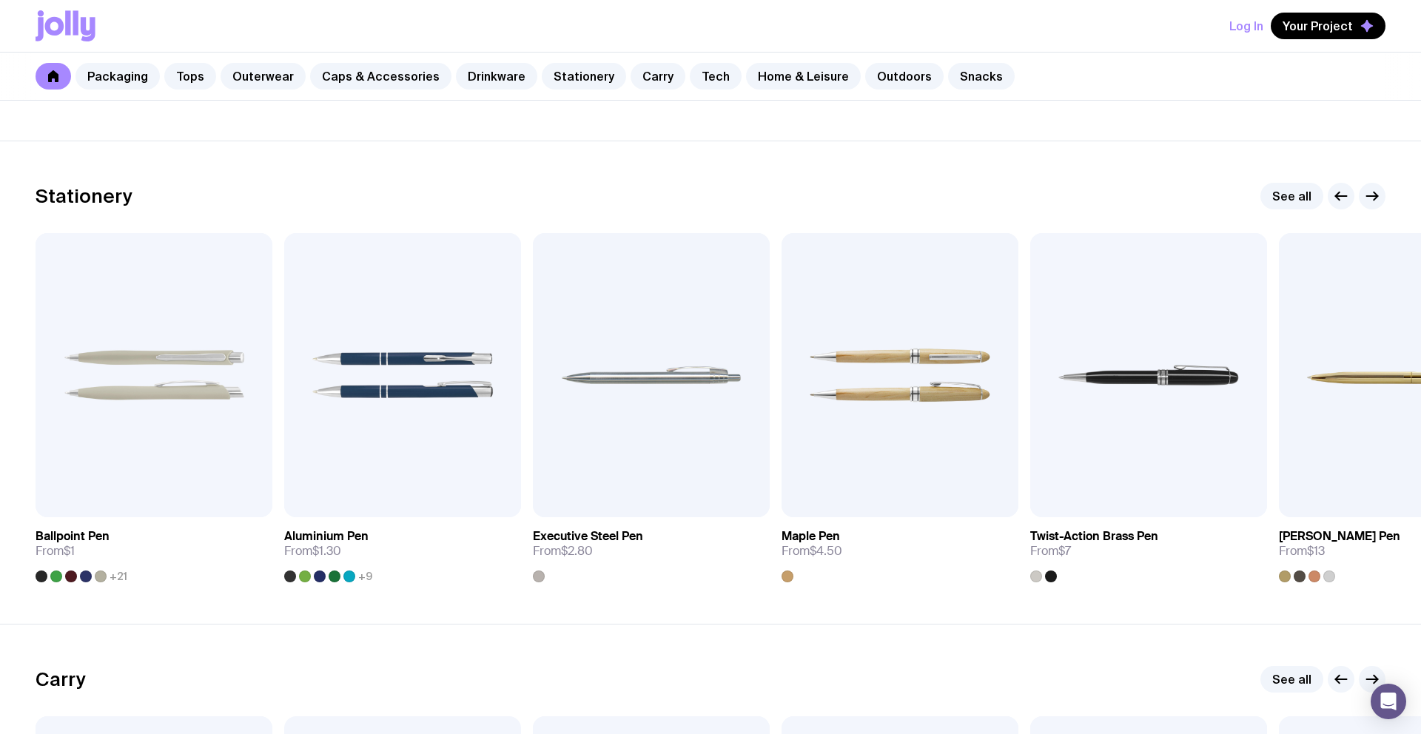
scroll to position [2677, 0]
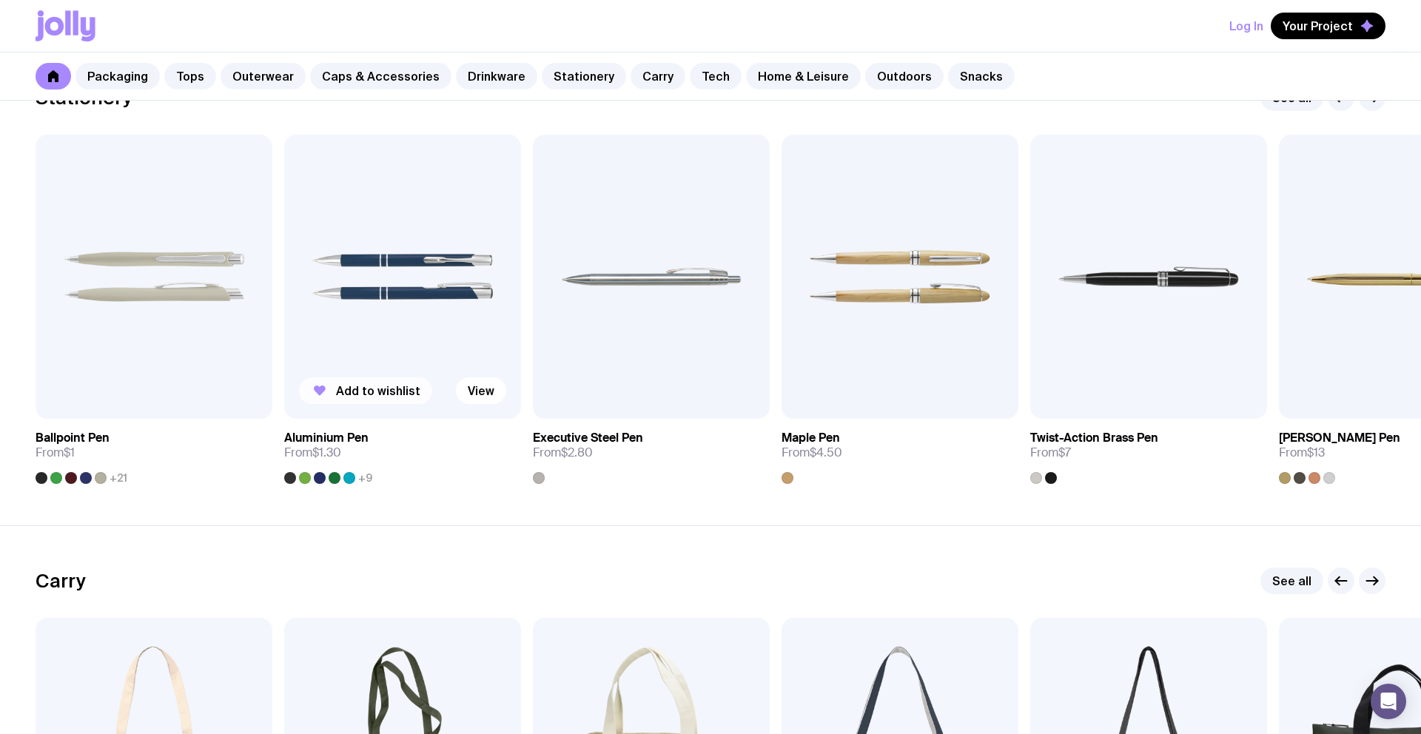
click at [409, 380] on button "Add to wishlist" at bounding box center [365, 391] width 133 height 27
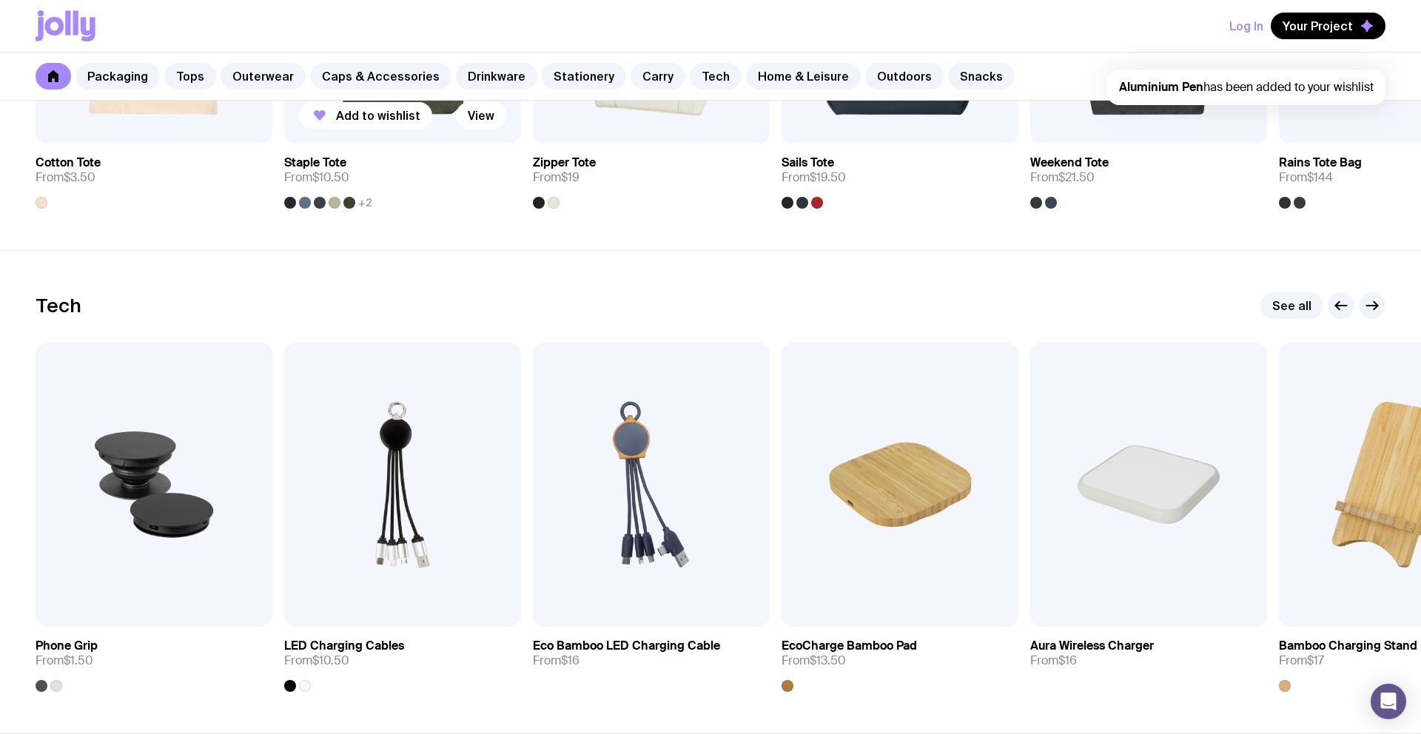
scroll to position [3574, 0]
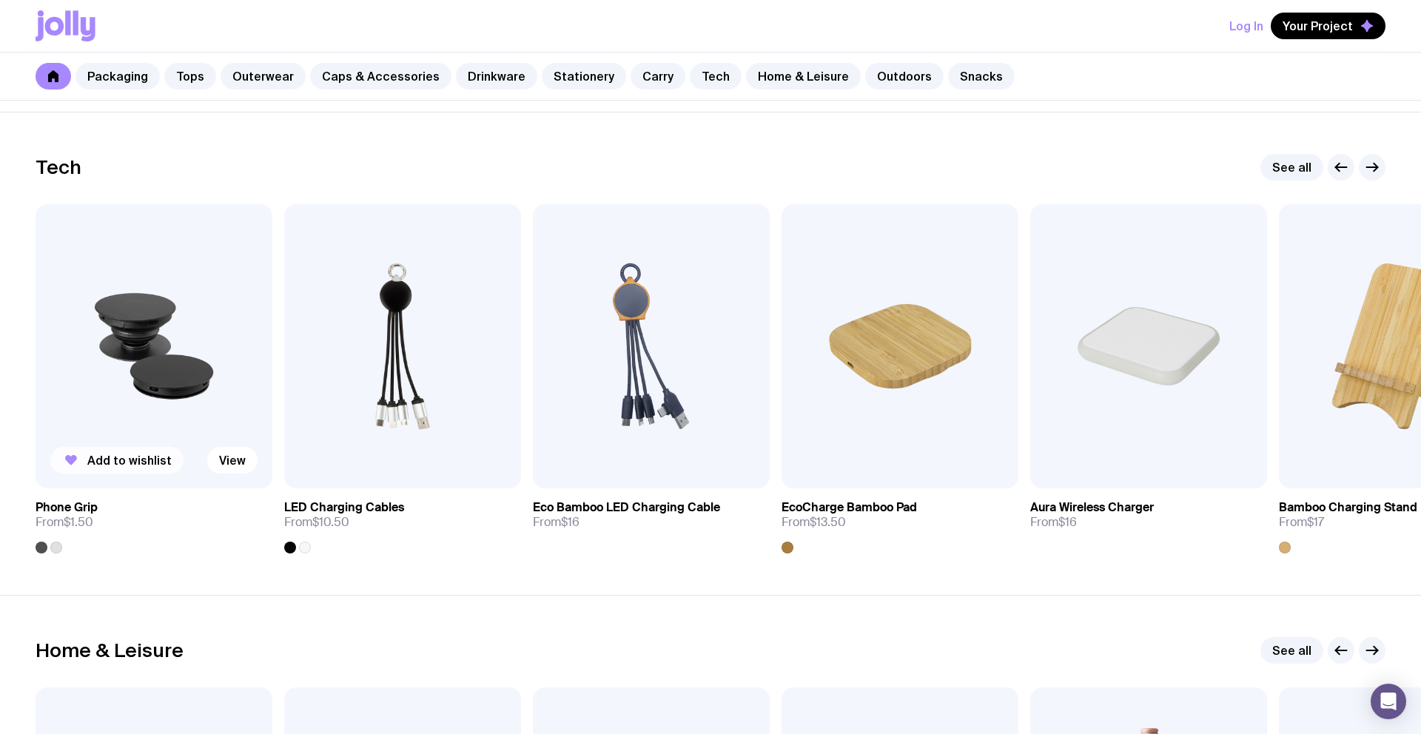
click at [127, 466] on span "Add to wishlist" at bounding box center [129, 460] width 84 height 15
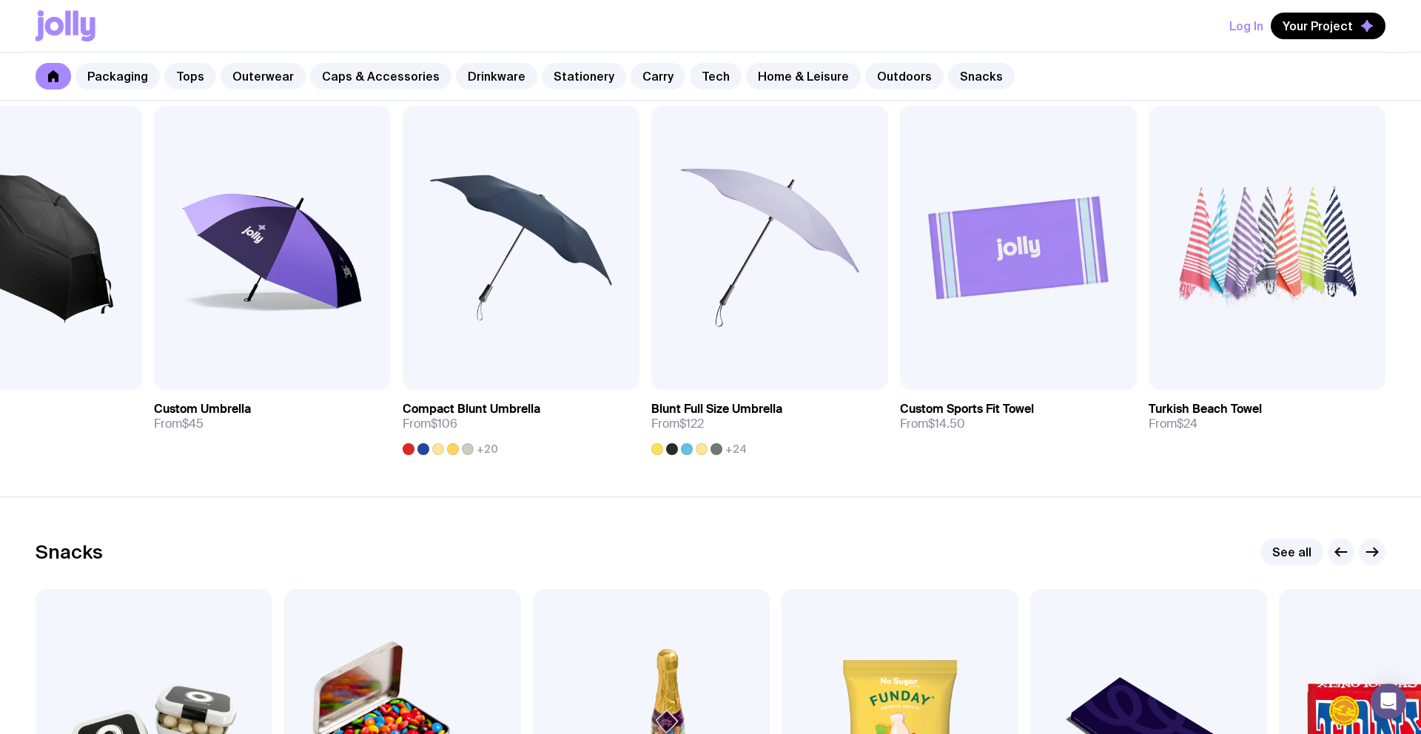
scroll to position [4640, 0]
click at [961, 367] on span "Add to wishlist" at bounding box center [994, 361] width 84 height 15
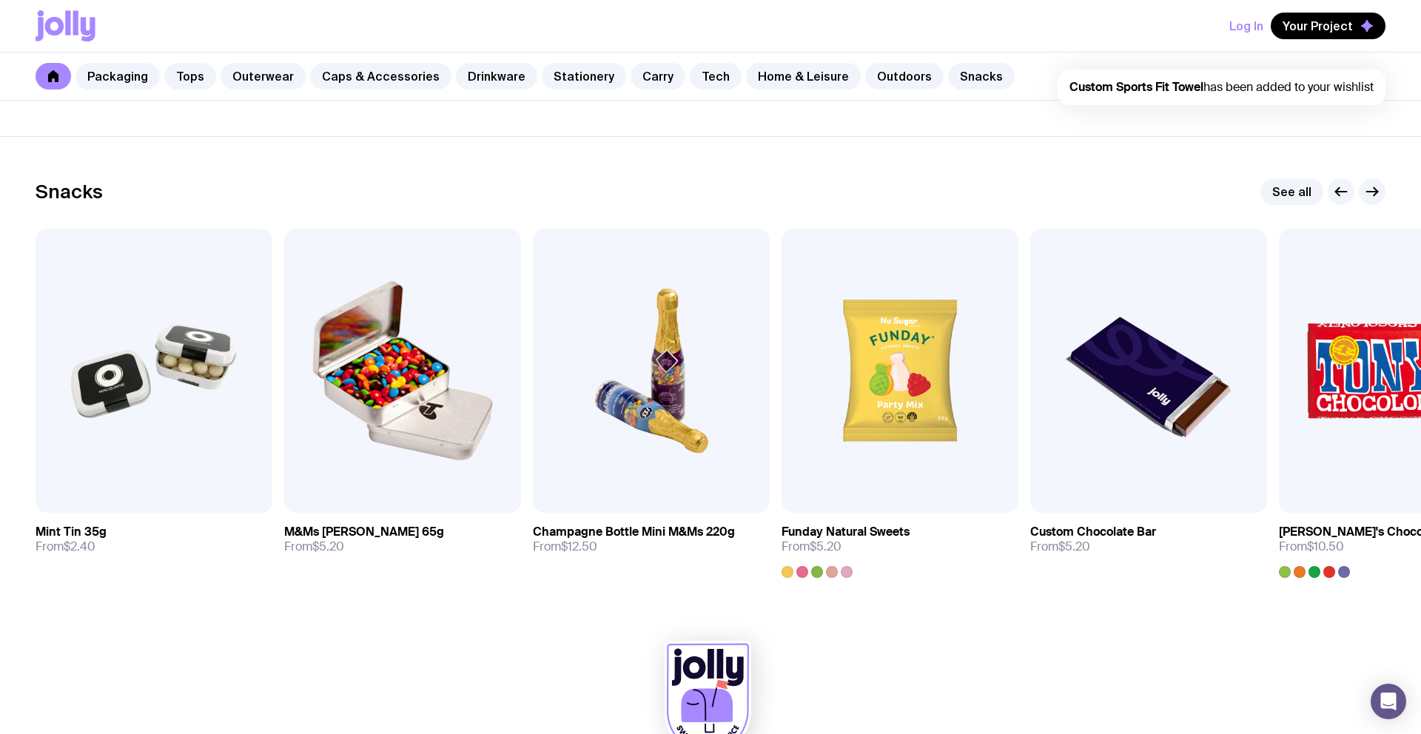
scroll to position [5048, 0]
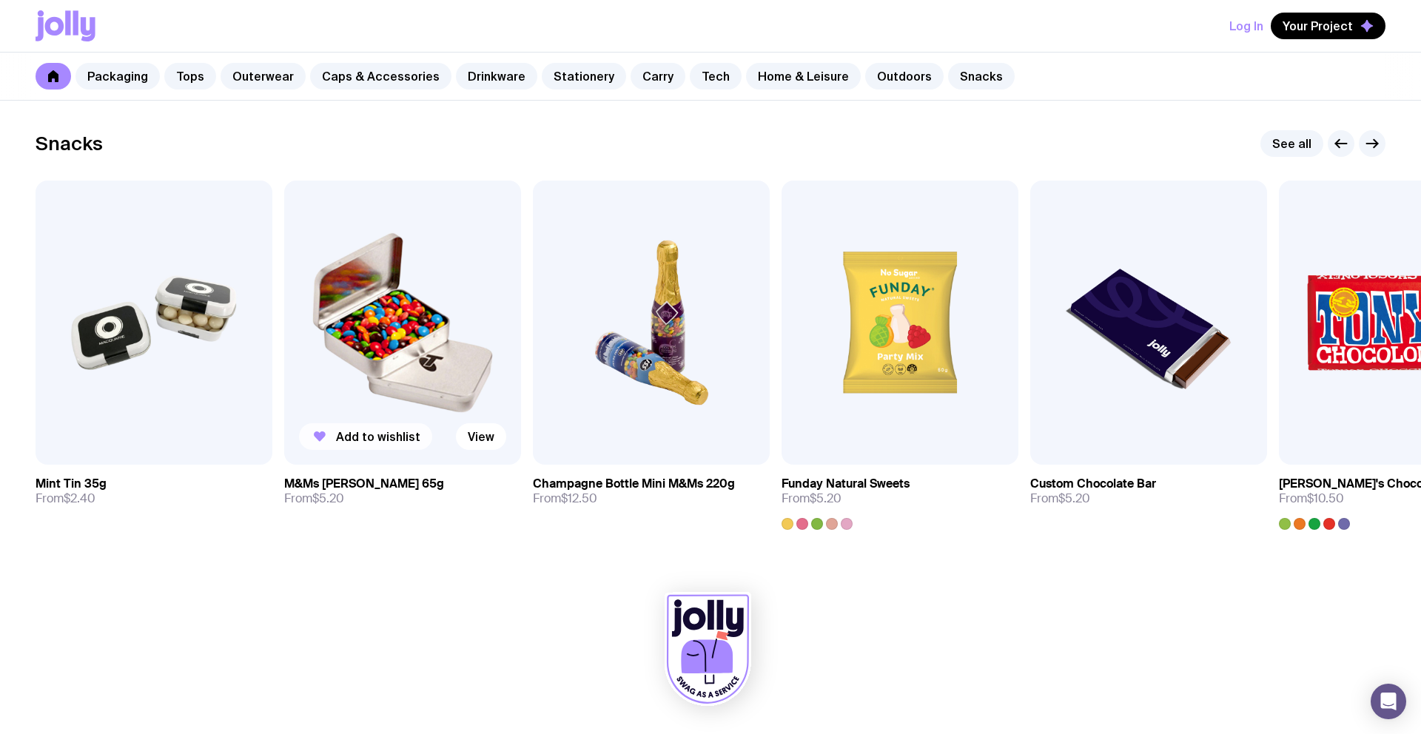
click at [345, 437] on span "Add to wishlist" at bounding box center [378, 436] width 84 height 15
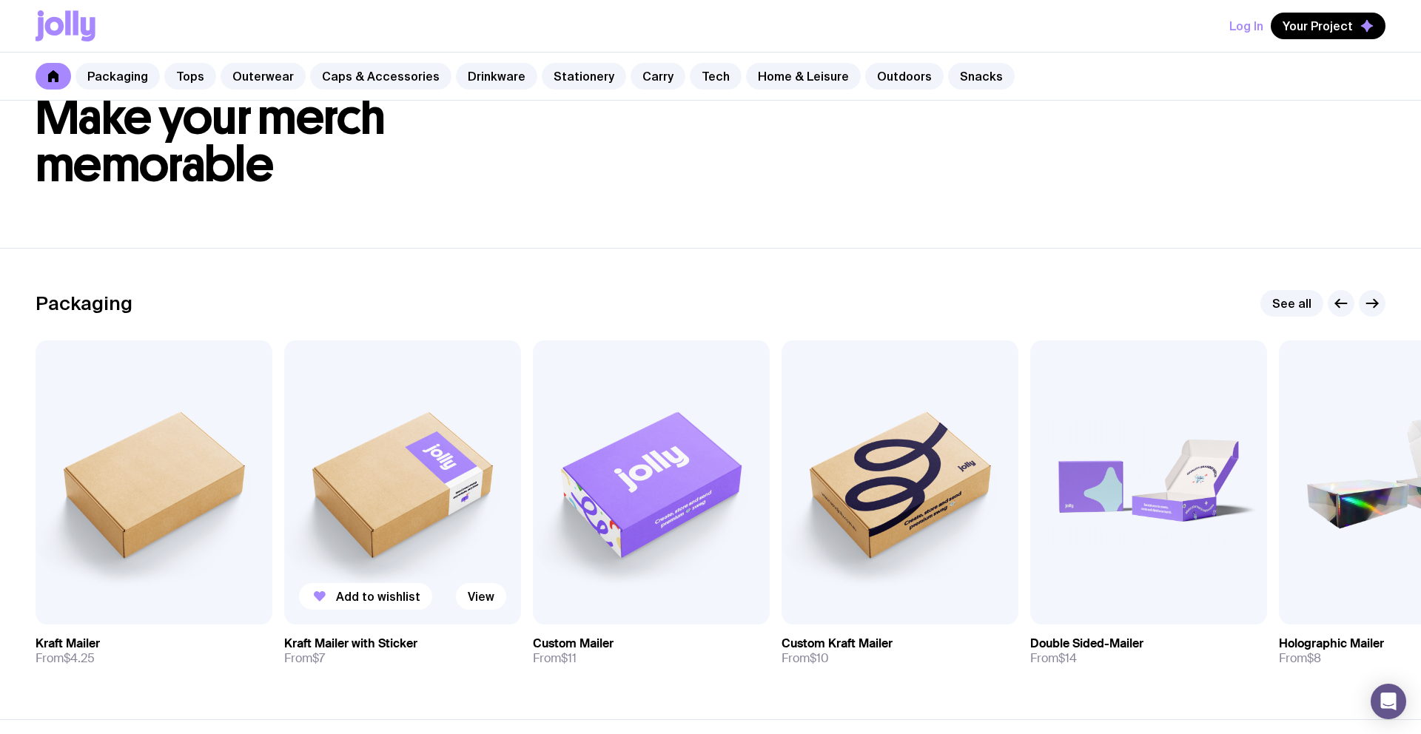
scroll to position [0, 0]
